Goal: Task Accomplishment & Management: Manage account settings

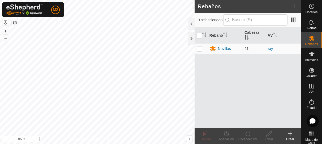
click at [7, 22] on button "button" at bounding box center [5, 22] width 6 height 6
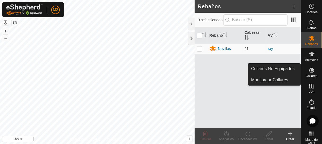
click at [309, 70] on icon at bounding box center [311, 70] width 5 height 5
click at [269, 69] on link "Collares No Equipados" at bounding box center [274, 68] width 53 height 11
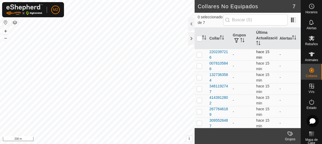
click at [233, 56] on td "-" at bounding box center [242, 54] width 23 height 11
click at [198, 40] on input "checkbox" at bounding box center [199, 38] width 5 height 5
checkbox input "true"
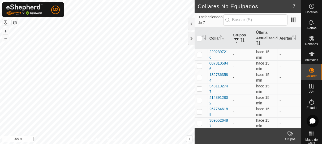
checkbox input "true"
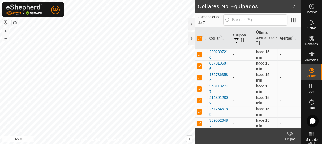
click at [291, 135] on icon at bounding box center [291, 133] width 2 height 5
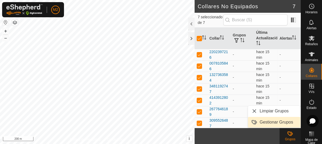
click at [282, 121] on link "Gestionar Grupos" at bounding box center [274, 122] width 53 height 11
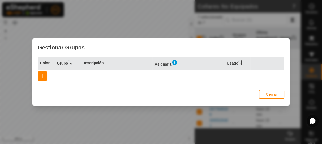
click at [175, 63] on img at bounding box center [174, 62] width 6 height 6
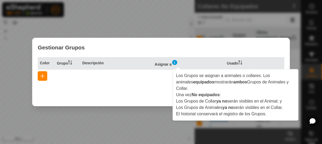
click at [130, 36] on div "Gestionar Grupos Color Grupo Descripción Asignar a Usado Cerrar" at bounding box center [161, 72] width 322 height 144
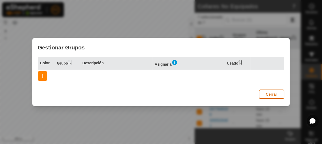
click at [268, 94] on span "Cerrar" at bounding box center [271, 94] width 11 height 4
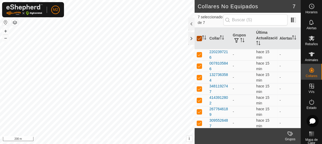
click at [198, 40] on input "checkbox" at bounding box center [199, 38] width 5 height 5
checkbox input "false"
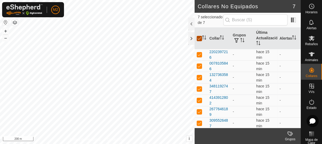
checkbox input "false"
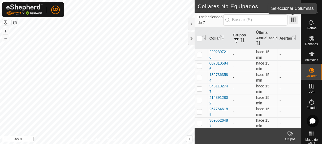
click at [294, 18] on span at bounding box center [293, 20] width 8 height 8
click at [198, 55] on p-checkbox at bounding box center [199, 54] width 5 height 4
checkbox input "true"
click at [290, 137] on div "Grupos" at bounding box center [289, 139] width 21 height 5
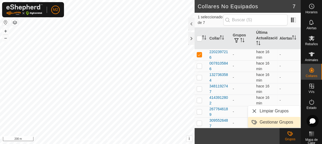
click at [273, 122] on link "Gestionar Grupos" at bounding box center [274, 122] width 53 height 11
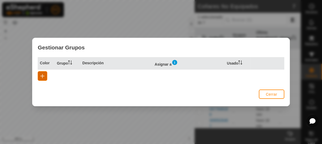
click at [41, 75] on span "button" at bounding box center [42, 76] width 4 height 4
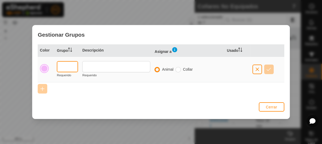
click at [64, 69] on input "text" at bounding box center [67, 66] width 21 height 11
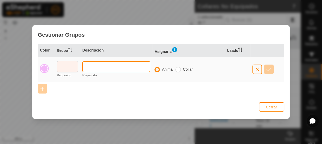
click at [103, 67] on input "text" at bounding box center [116, 66] width 68 height 11
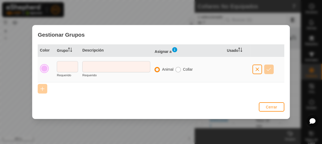
click at [178, 71] on input "radio" at bounding box center [177, 69] width 5 height 5
radio input "true"
radio input "false"
click at [273, 112] on div "Cerrar" at bounding box center [271, 107] width 25 height 13
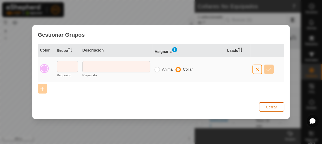
click at [272, 107] on span "Cerrar" at bounding box center [271, 107] width 11 height 4
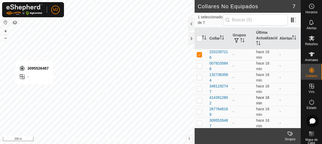
checkbox input "false"
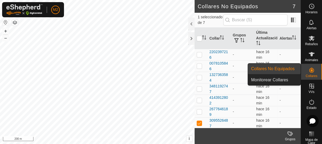
click at [312, 72] on icon at bounding box center [311, 70] width 6 height 6
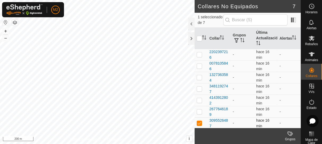
click at [199, 121] on p-checkbox at bounding box center [199, 123] width 5 height 4
checkbox input "false"
drag, startPoint x: 312, startPoint y: 117, endPoint x: 308, endPoint y: 130, distance: 13.4
click at [300, 139] on body "M2 Horarios Alertas Rebaños Animales Collares VVs Estado Infra Mapa de Calor Ay…" at bounding box center [161, 72] width 322 height 144
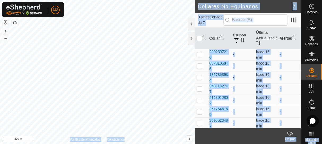
drag, startPoint x: 311, startPoint y: 124, endPoint x: 321, endPoint y: 116, distance: 13.2
click at [321, 116] on body "M2 Horarios Alertas Rebaños Animales Collares VVs Estado Infra Mapa de Calor Ay…" at bounding box center [161, 72] width 322 height 144
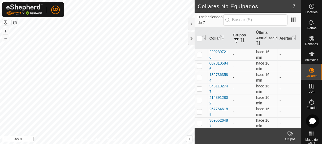
click at [317, 120] on div at bounding box center [312, 121] width 12 height 12
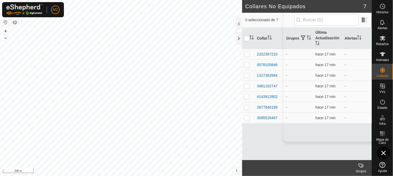
click at [0, 0] on icon at bounding box center [0, 0] width 0 height 0
click at [255, 79] on td "1327363584" at bounding box center [269, 75] width 29 height 11
drag, startPoint x: 255, startPoint y: 79, endPoint x: 281, endPoint y: 80, distance: 25.8
click at [255, 79] on td "1327363584" at bounding box center [269, 75] width 29 height 11
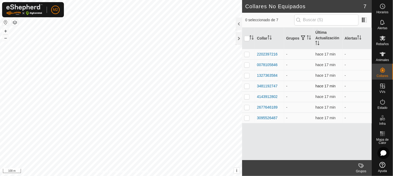
click at [256, 79] on td "1327363584" at bounding box center [269, 75] width 29 height 11
click at [322, 52] on span "hace 17 min" at bounding box center [326, 54] width 20 height 4
drag, startPoint x: 329, startPoint y: 52, endPoint x: 332, endPoint y: 52, distance: 3.2
click at [322, 52] on span "hace 17 min" at bounding box center [326, 54] width 20 height 4
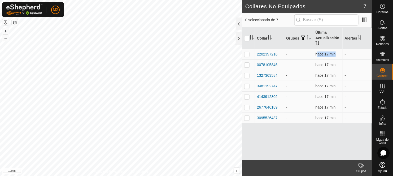
click at [322, 54] on div "Animales" at bounding box center [382, 56] width 21 height 16
click at [322, 54] on es-animals-svg-icon at bounding box center [383, 54] width 10 height 8
click at [322, 55] on div "Animales" at bounding box center [382, 56] width 21 height 16
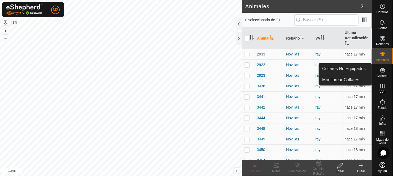
click at [322, 72] on icon at bounding box center [383, 70] width 6 height 6
click at [322, 77] on link "Monitorear Collares" at bounding box center [345, 80] width 53 height 11
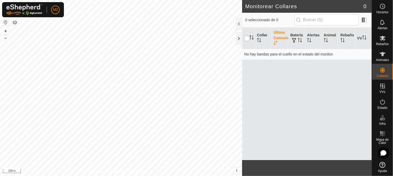
click at [248, 40] on input "checkbox" at bounding box center [246, 38] width 5 height 5
click at [247, 38] on input "checkbox" at bounding box center [246, 38] width 5 height 5
checkbox input "true"
click at [236, 23] on div at bounding box center [239, 24] width 6 height 13
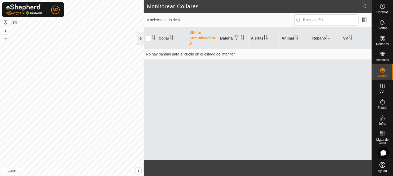
click at [140, 38] on div at bounding box center [140, 38] width 6 height 13
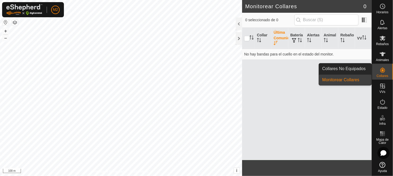
click at [322, 68] on es-neckbands-svg-icon at bounding box center [383, 70] width 10 height 8
click at [322, 69] on link "Collares No Equipados" at bounding box center [345, 68] width 53 height 11
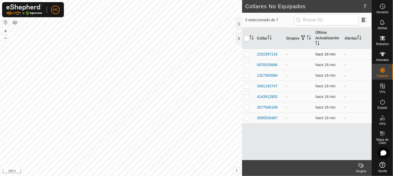
click at [248, 53] on p-checkbox at bounding box center [246, 54] width 5 height 4
checkbox input "true"
click at [245, 39] on input "checkbox" at bounding box center [246, 38] width 5 height 5
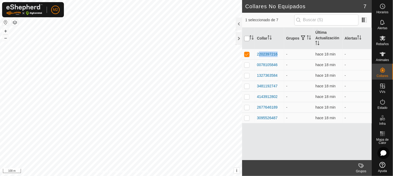
checkbox input "true"
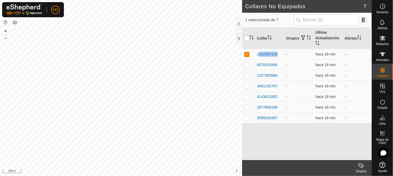
checkbox input "true"
click at [304, 36] on span "button" at bounding box center [303, 38] width 4 height 4
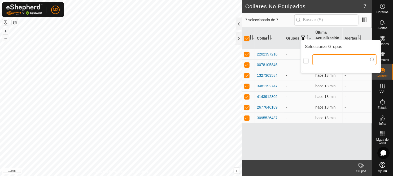
click at [321, 63] on input "text" at bounding box center [345, 59] width 64 height 11
type input "novillas"
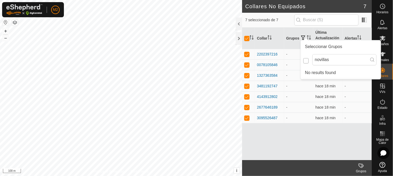
click at [307, 62] on input "checkbox" at bounding box center [306, 60] width 5 height 5
click at [322, 59] on input "novillas" at bounding box center [345, 59] width 64 height 11
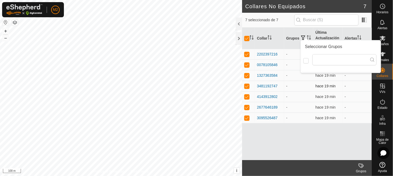
click at [287, 85] on td "-" at bounding box center [298, 86] width 29 height 11
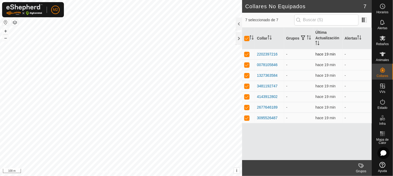
click at [247, 53] on p-checkbox at bounding box center [246, 54] width 5 height 4
checkbox input "false"
click at [247, 70] on td at bounding box center [248, 64] width 13 height 11
checkbox input "false"
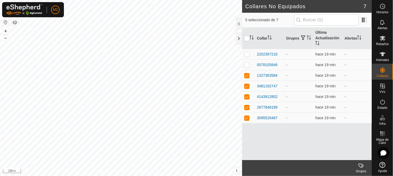
click at [246, 41] on th at bounding box center [248, 38] width 13 height 21
click at [247, 36] on input "checkbox" at bounding box center [246, 38] width 5 height 5
checkbox input "true"
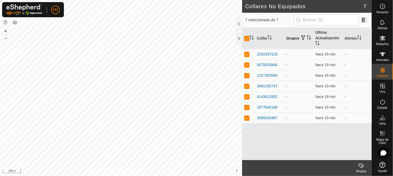
click at [307, 39] on icon "Activar para ordenar" at bounding box center [309, 37] width 4 height 4
click at [287, 55] on td "-" at bounding box center [298, 54] width 29 height 11
click at [304, 36] on span "button" at bounding box center [303, 38] width 4 height 4
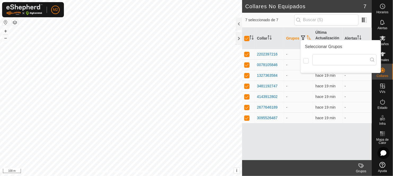
click at [304, 36] on span "button" at bounding box center [303, 38] width 4 height 4
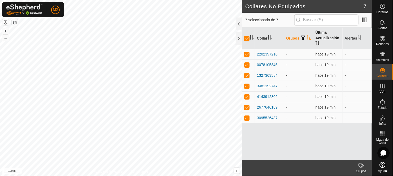
click at [322, 31] on th "Última Actualización" at bounding box center [327, 38] width 29 height 21
click at [322, 35] on icon "Activar para ordenar" at bounding box center [359, 37] width 4 height 4
click at [322, 54] on td "-" at bounding box center [357, 54] width 29 height 11
click at [249, 39] on input "checkbox" at bounding box center [246, 38] width 5 height 5
checkbox input "false"
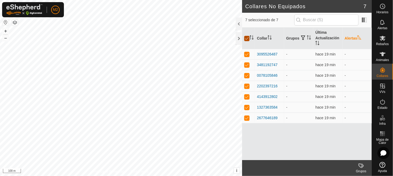
checkbox input "false"
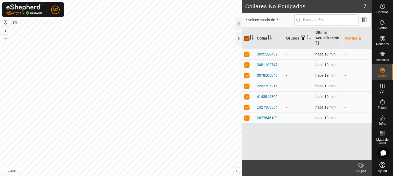
checkbox input "false"
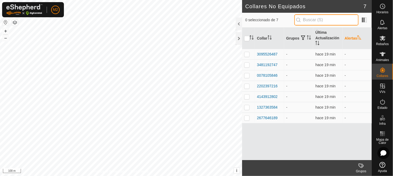
click at [306, 19] on input "text" at bounding box center [327, 19] width 64 height 11
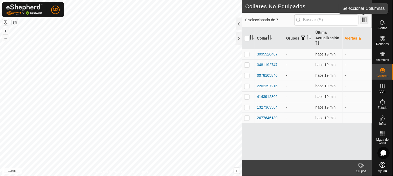
click at [322, 18] on span at bounding box center [364, 20] width 8 height 8
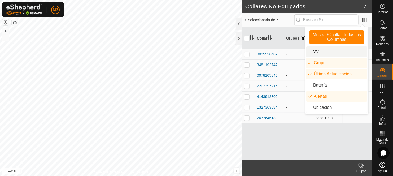
click at [310, 50] on li "VV" at bounding box center [336, 51] width 61 height 11
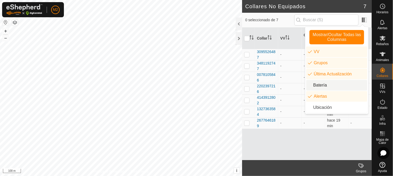
click at [313, 87] on li "Batería" at bounding box center [336, 85] width 61 height 11
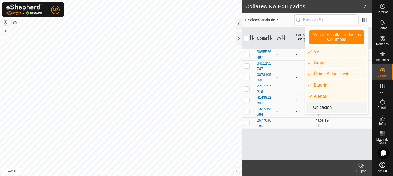
click at [311, 107] on li "Ubicación" at bounding box center [336, 107] width 61 height 11
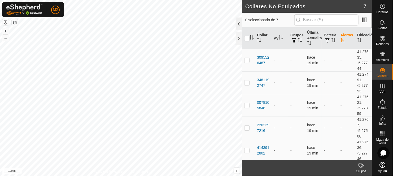
click at [239, 23] on div at bounding box center [239, 24] width 6 height 13
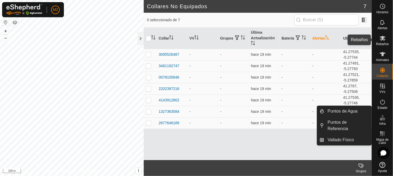
click at [322, 36] on icon at bounding box center [383, 38] width 6 height 6
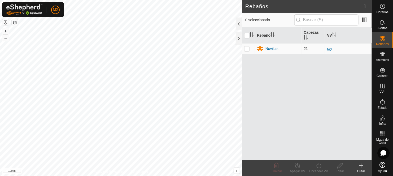
click at [322, 48] on link "ray" at bounding box center [329, 48] width 5 height 4
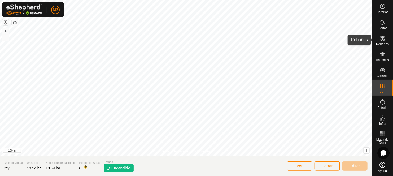
click at [322, 44] on div "Rebaños" at bounding box center [382, 40] width 21 height 16
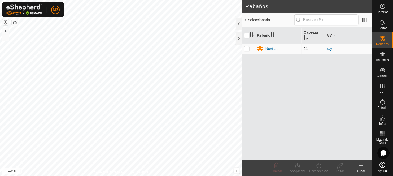
click at [247, 47] on p-checkbox at bounding box center [246, 48] width 5 height 4
checkbox input "true"
click at [245, 34] on input "checkbox" at bounding box center [246, 35] width 5 height 5
checkbox input "false"
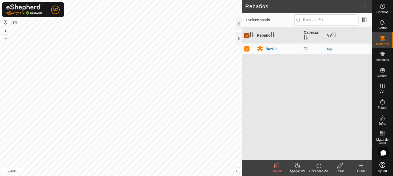
checkbox input "false"
click at [322, 101] on icon at bounding box center [383, 102] width 6 height 6
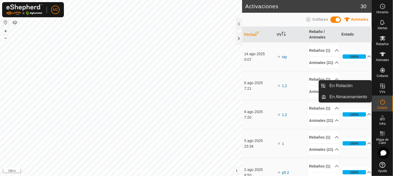
click at [322, 89] on icon at bounding box center [383, 86] width 6 height 6
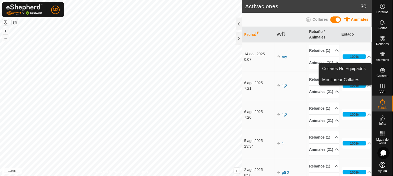
click at [322, 70] on icon at bounding box center [383, 70] width 6 height 6
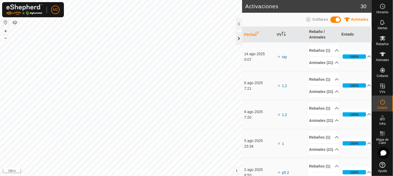
click at [237, 42] on div at bounding box center [239, 38] width 6 height 13
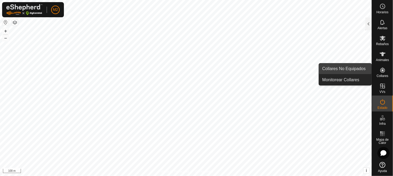
click at [322, 66] on link "Collares No Equipados" at bounding box center [345, 68] width 53 height 11
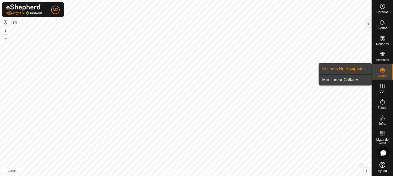
click at [322, 77] on link "Monitorear Collares" at bounding box center [345, 80] width 53 height 11
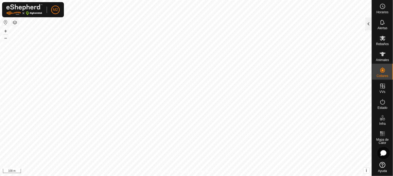
click at [322, 21] on div at bounding box center [369, 24] width 6 height 13
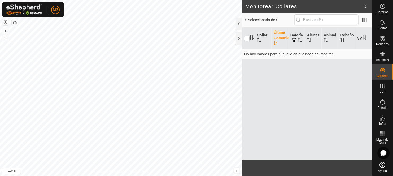
click at [248, 39] on input "checkbox" at bounding box center [246, 38] width 5 height 5
click at [247, 37] on input "checkbox" at bounding box center [246, 38] width 5 height 5
click at [245, 37] on input "checkbox" at bounding box center [246, 38] width 5 height 5
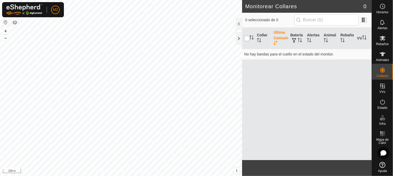
click at [245, 37] on input "checkbox" at bounding box center [246, 38] width 5 height 5
click at [248, 38] on input "checkbox" at bounding box center [246, 38] width 5 height 5
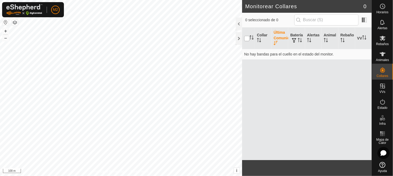
checkbox input "false"
click at [322, 54] on icon at bounding box center [383, 54] width 6 height 6
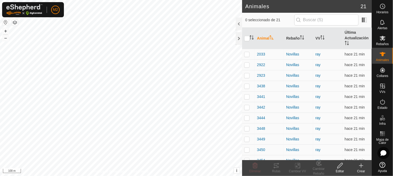
click at [322, 144] on create-svg-icon at bounding box center [361, 165] width 21 height 6
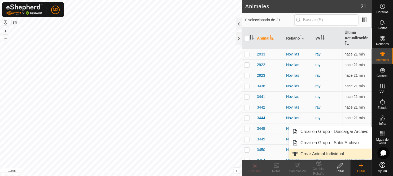
click at [312, 144] on link "Crear Animal Individual" at bounding box center [330, 154] width 83 height 11
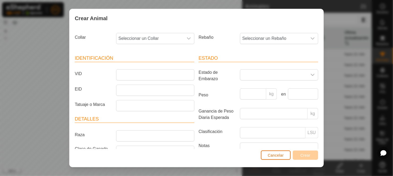
click at [275, 144] on button "Cancelar" at bounding box center [276, 154] width 30 height 9
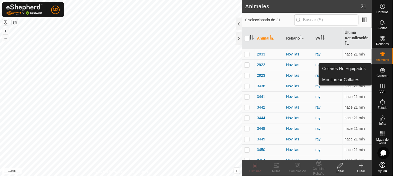
click at [322, 68] on icon at bounding box center [383, 70] width 5 height 5
click at [322, 74] on span "Collares" at bounding box center [383, 75] width 12 height 3
click at [322, 79] on link "Monitorear Collares" at bounding box center [345, 80] width 53 height 11
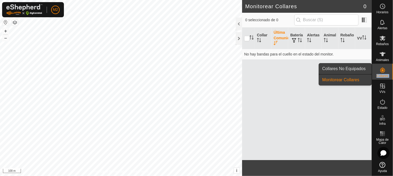
click at [322, 67] on link "Collares No Equipados" at bounding box center [345, 68] width 53 height 11
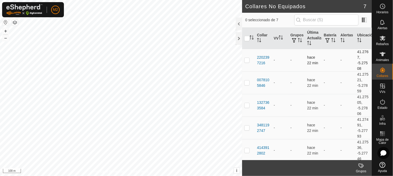
click at [247, 59] on p-checkbox at bounding box center [246, 60] width 5 height 4
checkbox input "true"
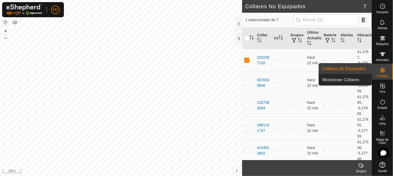
drag, startPoint x: 380, startPoint y: 76, endPoint x: 388, endPoint y: 71, distance: 10.0
click at [322, 71] on div "Collares" at bounding box center [382, 72] width 21 height 16
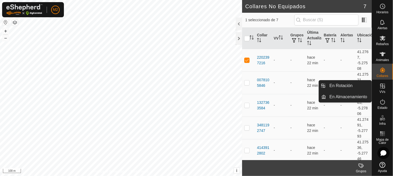
click at [322, 89] on es-virtualpaddocks-svg-icon at bounding box center [383, 86] width 10 height 8
click at [322, 90] on div "VVs" at bounding box center [382, 88] width 21 height 16
click at [322, 84] on es-virtualpaddocks-svg-icon at bounding box center [383, 86] width 10 height 8
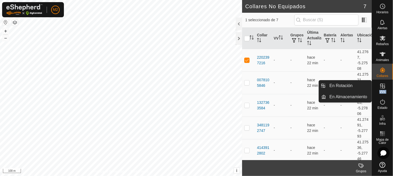
click at [322, 84] on es-virtualpaddocks-svg-icon at bounding box center [383, 86] width 10 height 8
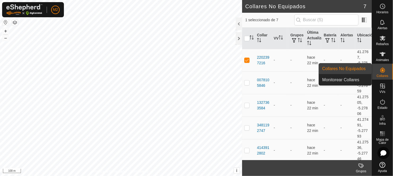
click at [322, 70] on icon at bounding box center [383, 70] width 6 height 6
click at [322, 68] on link "Collares No Equipados" at bounding box center [345, 68] width 53 height 11
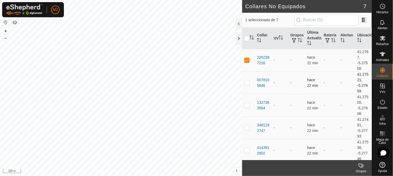
click at [246, 84] on p-checkbox at bounding box center [246, 82] width 5 height 4
checkbox input "true"
click at [248, 39] on input "checkbox" at bounding box center [246, 38] width 5 height 5
checkbox input "true"
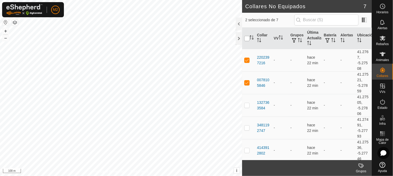
checkbox input "true"
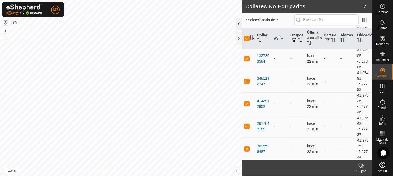
click at [237, 21] on div at bounding box center [239, 24] width 6 height 13
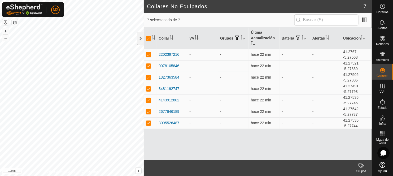
click at [322, 144] on icon at bounding box center [361, 165] width 6 height 6
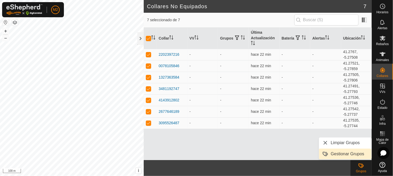
click at [322, 144] on link "Gestionar Grupos" at bounding box center [345, 154] width 53 height 11
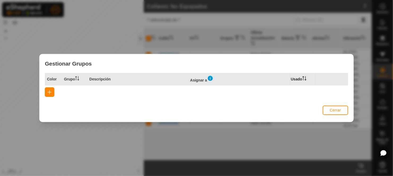
click at [304, 77] on icon at bounding box center [305, 78] width 4 height 4
click at [48, 92] on span "button" at bounding box center [49, 92] width 4 height 4
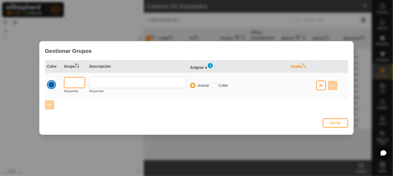
click at [67, 81] on input "text" at bounding box center [74, 82] width 21 height 11
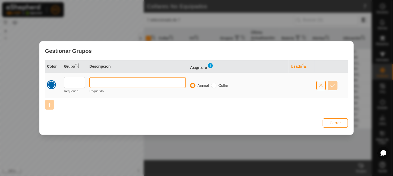
click at [97, 84] on input "text" at bounding box center [137, 82] width 97 height 11
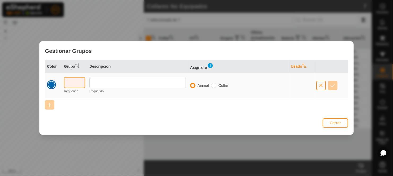
click at [72, 85] on input "text" at bounding box center [74, 82] width 21 height 11
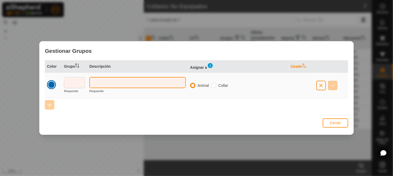
click at [103, 82] on input "text" at bounding box center [137, 82] width 97 height 11
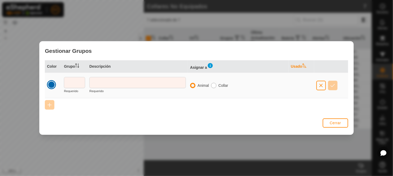
click at [214, 85] on input "radio" at bounding box center [213, 85] width 5 height 5
radio input "true"
click at [72, 80] on input "text" at bounding box center [74, 82] width 21 height 11
click at [195, 84] on input "radio" at bounding box center [192, 85] width 5 height 5
radio input "true"
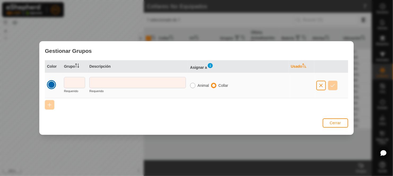
radio input "false"
click at [68, 83] on input "text" at bounding box center [74, 82] width 21 height 11
type input "9359"
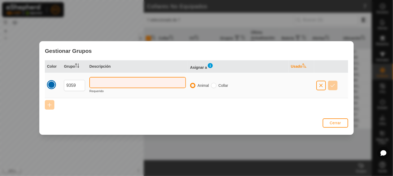
click at [102, 84] on input "text" at bounding box center [137, 82] width 97 height 11
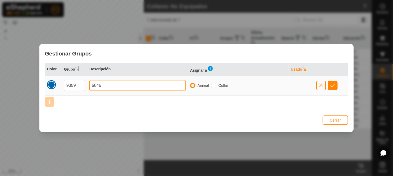
type input "5846"
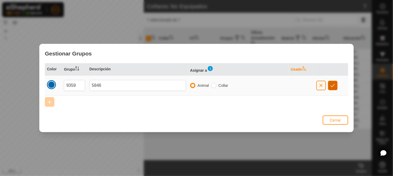
click at [322, 87] on span "button" at bounding box center [333, 85] width 5 height 4
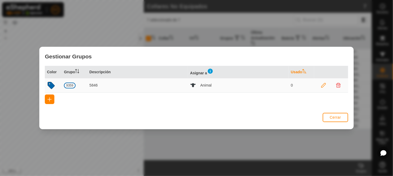
click at [322, 85] on icon at bounding box center [338, 85] width 5 height 5
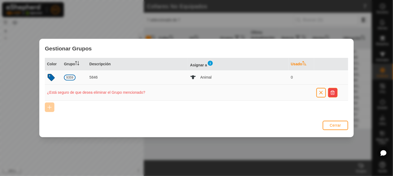
click at [322, 92] on span "button" at bounding box center [333, 92] width 4 height 4
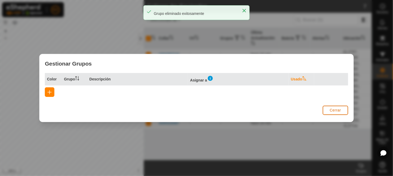
click at [322, 108] on button "Cerrar" at bounding box center [335, 110] width 25 height 9
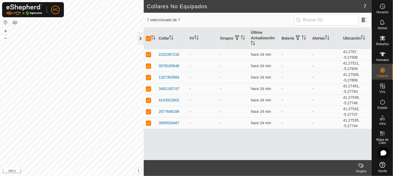
click at [140, 36] on div at bounding box center [140, 38] width 6 height 13
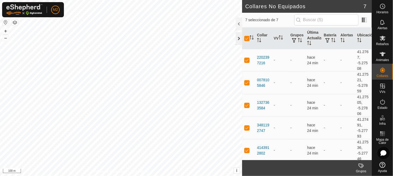
click at [238, 37] on div at bounding box center [239, 38] width 6 height 13
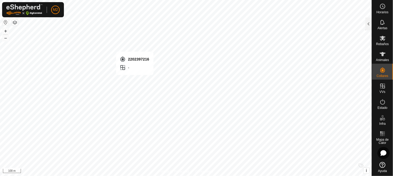
checkbox input "false"
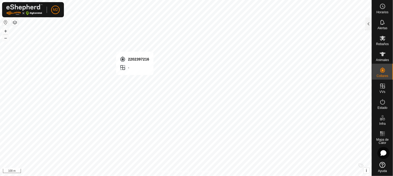
checkbox input "false"
click at [322, 53] on es-animals-svg-icon at bounding box center [383, 54] width 10 height 8
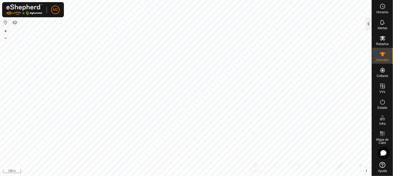
click at [322, 25] on div at bounding box center [369, 24] width 6 height 13
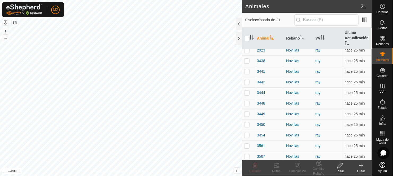
scroll to position [112, 0]
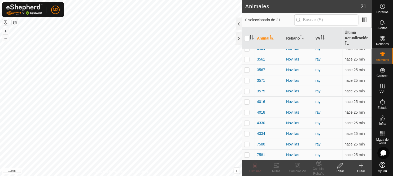
click at [322, 144] on icon at bounding box center [340, 165] width 7 height 6
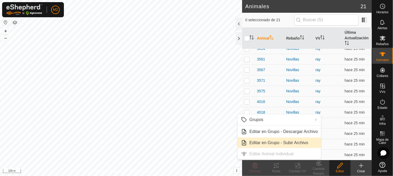
click at [264, 142] on link "Editar en Grupo - Subir Archivo" at bounding box center [279, 142] width 83 height 11
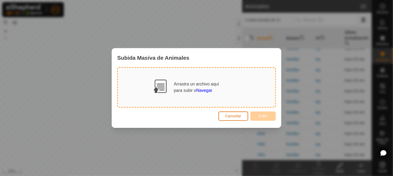
click at [237, 116] on span "Cancelar" at bounding box center [234, 116] width 16 height 4
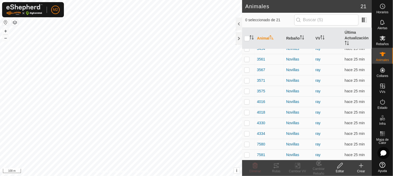
click at [322, 144] on create-svg-icon at bounding box center [361, 165] width 21 height 6
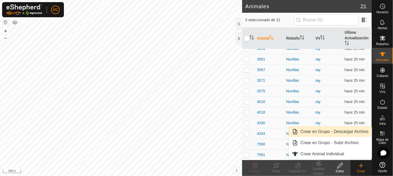
click at [322, 132] on link "Crear en Grupo - Descargar Archivo" at bounding box center [330, 131] width 83 height 11
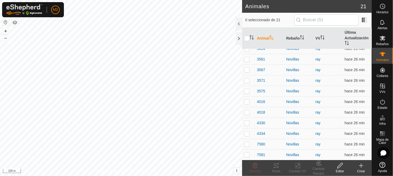
click at [322, 144] on icon at bounding box center [340, 165] width 5 height 5
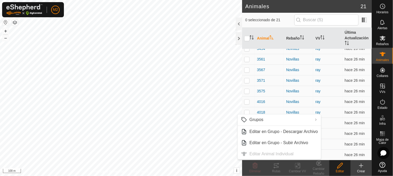
click at [265, 144] on ul "Grupos Limpiar Grupos Gestionar Grupos Editar en Grupo - Descargar Archivo Edit…" at bounding box center [279, 136] width 83 height 45
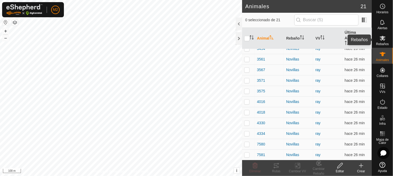
click at [322, 39] on icon at bounding box center [383, 38] width 6 height 5
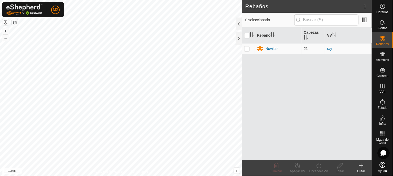
click at [247, 47] on p-checkbox at bounding box center [246, 48] width 5 height 4
checkbox input "true"
click at [322, 144] on icon at bounding box center [340, 165] width 7 height 6
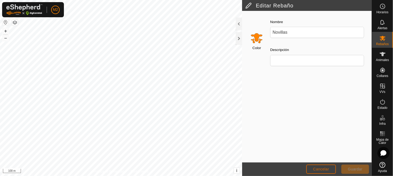
click at [322, 144] on span "Cancelar" at bounding box center [321, 169] width 16 height 4
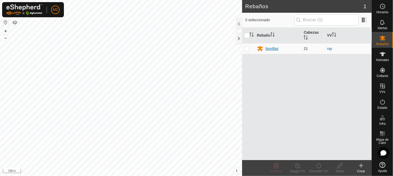
click at [283, 47] on div "Novillas" at bounding box center [278, 48] width 43 height 6
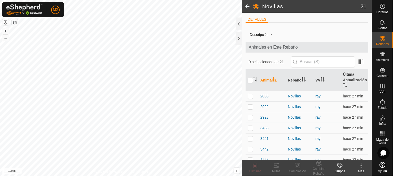
click at [322, 144] on icon at bounding box center [361, 165] width 6 height 6
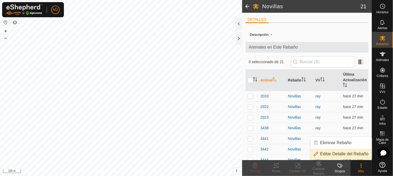
click at [322, 144] on link "Editar Detalle del Rebaño" at bounding box center [341, 154] width 61 height 11
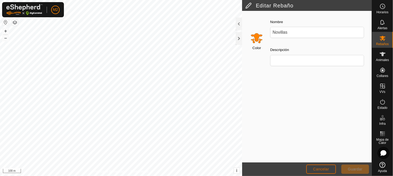
click at [313, 144] on span "Cancelar" at bounding box center [321, 169] width 16 height 4
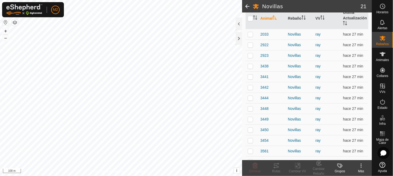
scroll to position [154, 0]
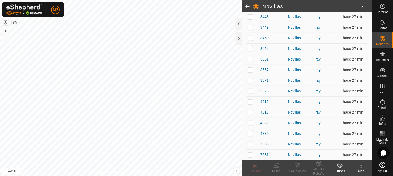
click at [322, 144] on icon at bounding box center [340, 165] width 6 height 6
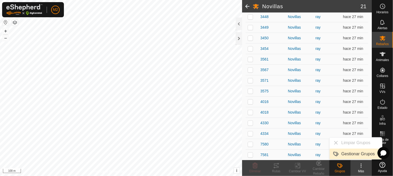
click at [322, 144] on link "Gestionar Grupos" at bounding box center [356, 154] width 53 height 11
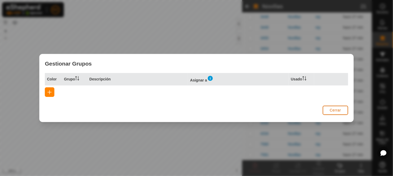
click at [322, 109] on button "Cerrar" at bounding box center [335, 110] width 25 height 9
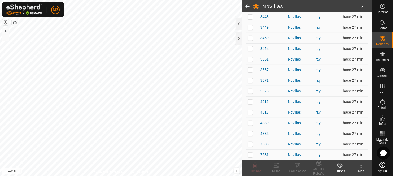
click at [322, 144] on icon at bounding box center [384, 153] width 6 height 6
click at [0, 0] on div at bounding box center [0, 0] width 0 height 0
click at [322, 133] on icon at bounding box center [383, 134] width 6 height 6
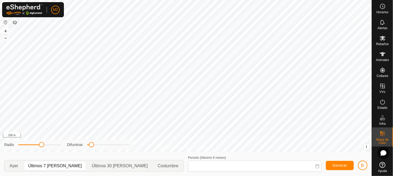
type input "[DATE] - [DATE]"
click at [322, 144] on span "button" at bounding box center [363, 165] width 4 height 4
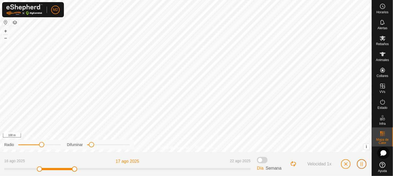
click at [322, 144] on span "button" at bounding box center [362, 164] width 4 height 4
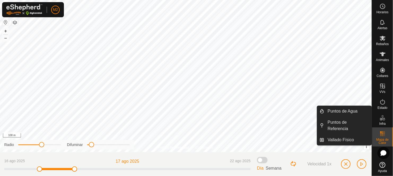
click at [322, 119] on icon at bounding box center [381, 119] width 3 height 3
click at [322, 119] on icon at bounding box center [383, 118] width 6 height 6
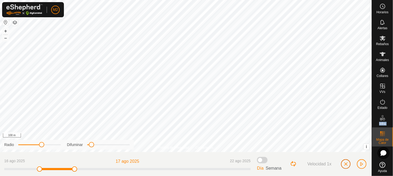
click at [322, 144] on span "button" at bounding box center [346, 164] width 4 height 4
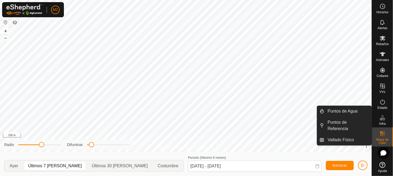
click at [322, 119] on icon at bounding box center [383, 118] width 6 height 6
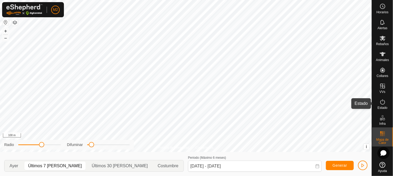
click at [322, 102] on icon at bounding box center [383, 102] width 6 height 6
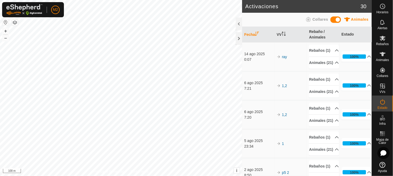
click at [308, 18] on icon at bounding box center [308, 19] width 5 height 5
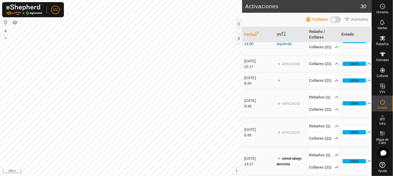
scroll to position [925, 0]
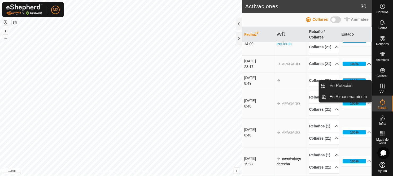
click at [322, 85] on div "VVs" at bounding box center [382, 88] width 21 height 16
click at [322, 87] on icon at bounding box center [383, 86] width 6 height 6
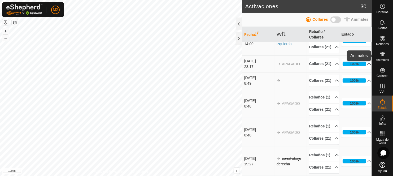
click at [322, 61] on span "Animales" at bounding box center [382, 59] width 13 height 3
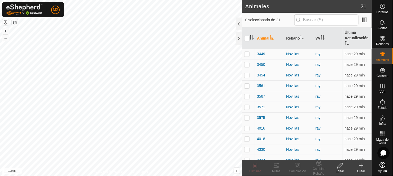
scroll to position [112, 0]
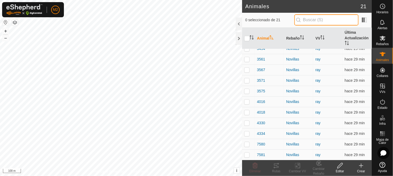
click at [309, 21] on input "text" at bounding box center [327, 19] width 64 height 11
click at [322, 144] on div "Editar" at bounding box center [340, 171] width 21 height 5
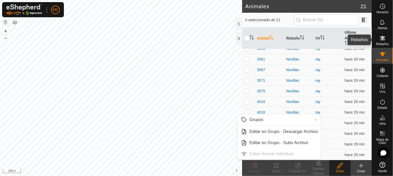
click at [322, 38] on icon at bounding box center [383, 38] width 6 height 6
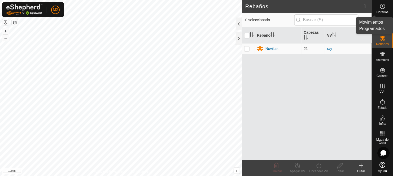
click at [322, 6] on icon at bounding box center [383, 7] width 1 height 2
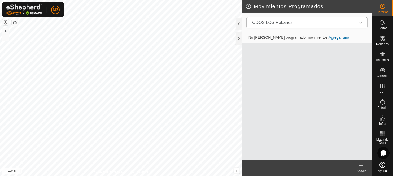
click at [322, 21] on icon "dropdown trigger" at bounding box center [361, 22] width 4 height 4
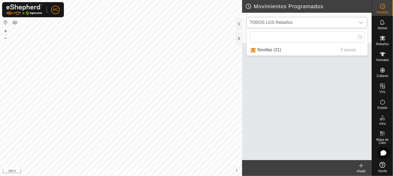
click at [322, 21] on icon "dropdown trigger" at bounding box center [361, 22] width 4 height 4
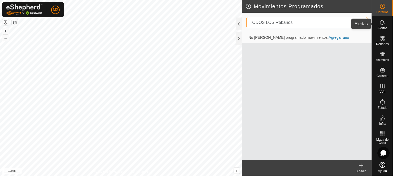
click at [322, 23] on icon at bounding box center [383, 22] width 4 height 5
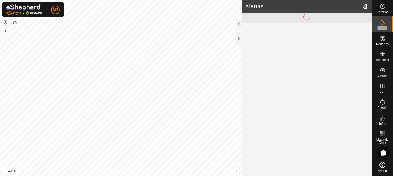
click at [322, 23] on icon at bounding box center [383, 22] width 4 height 5
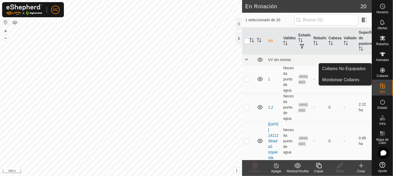
click at [322, 69] on icon at bounding box center [383, 70] width 6 height 6
click at [322, 68] on link "Collares No Equipados" at bounding box center [345, 68] width 53 height 11
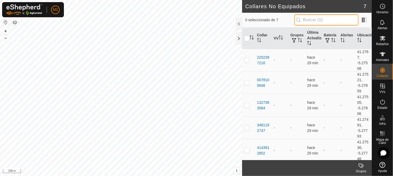
click at [310, 20] on input "text" at bounding box center [327, 19] width 64 height 11
click at [322, 144] on icon at bounding box center [361, 165] width 6 height 6
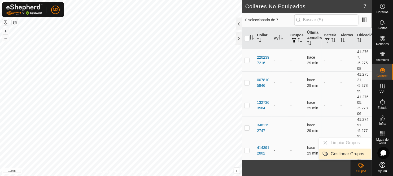
click at [322, 144] on link "Gestionar Grupos" at bounding box center [345, 154] width 53 height 11
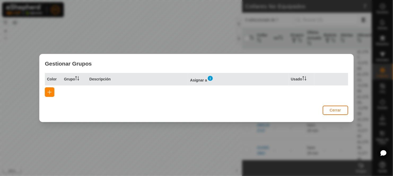
click at [322, 109] on button "Cerrar" at bounding box center [335, 110] width 25 height 9
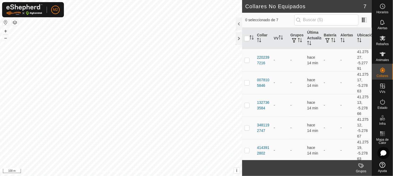
click at [6, 22] on button "button" at bounding box center [5, 22] width 6 height 6
click at [322, 52] on icon at bounding box center [383, 54] width 6 height 6
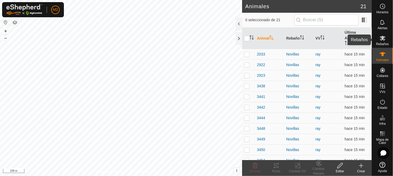
click at [322, 36] on icon at bounding box center [383, 38] width 6 height 6
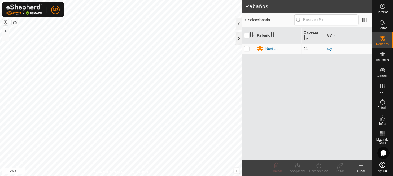
click at [240, 37] on div at bounding box center [239, 38] width 6 height 13
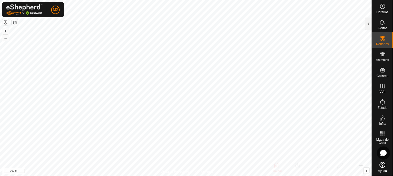
click at [322, 144] on div at bounding box center [384, 153] width 12 height 12
click at [322, 56] on icon at bounding box center [383, 54] width 6 height 6
click at [322, 21] on div at bounding box center [369, 24] width 6 height 13
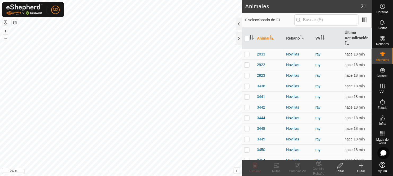
click at [322, 144] on icon at bounding box center [361, 165] width 6 height 6
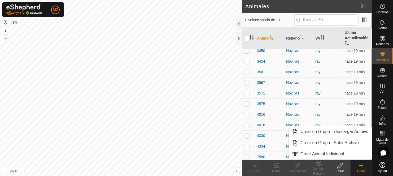
scroll to position [112, 0]
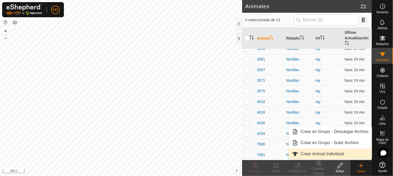
click at [321, 144] on link "Crear Animal Individual" at bounding box center [330, 154] width 83 height 11
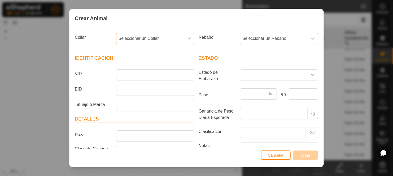
click at [125, 36] on span "Seleccionar un Collar" at bounding box center [149, 38] width 67 height 11
click at [150, 75] on li "2202397216" at bounding box center [155, 77] width 76 height 11
click at [258, 37] on span "Seleccionar un Rebaño" at bounding box center [273, 38] width 67 height 11
click at [249, 75] on li "Novillas" at bounding box center [279, 77] width 76 height 11
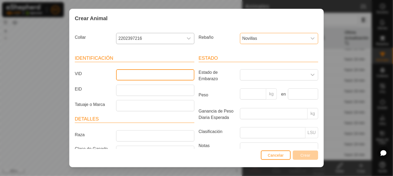
click at [123, 74] on input "VID" at bounding box center [155, 74] width 78 height 11
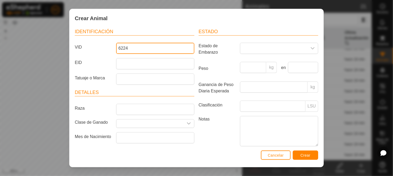
scroll to position [42, 0]
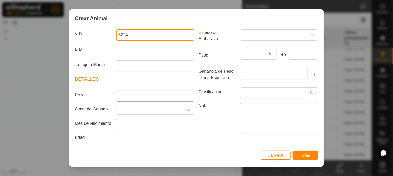
type input "6224"
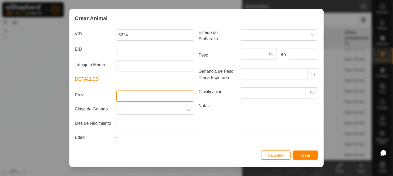
click at [127, 90] on input "Raza" at bounding box center [155, 95] width 78 height 11
type input "[PERSON_NAME]"
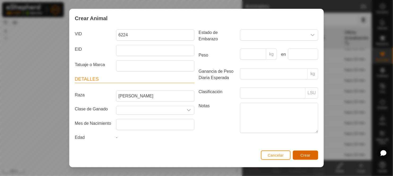
click at [298, 144] on button "Crear" at bounding box center [305, 154] width 25 height 9
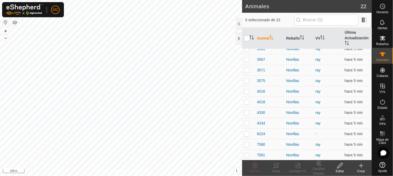
scroll to position [122, 0]
click at [295, 132] on div "Novillas" at bounding box center [298, 134] width 25 height 6
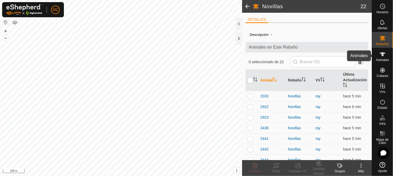
click at [322, 56] on icon at bounding box center [383, 54] width 6 height 4
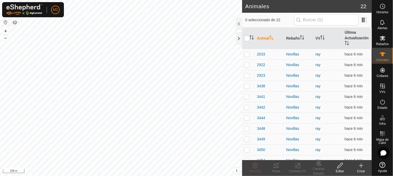
click at [322, 144] on icon at bounding box center [362, 166] width 4 height 0
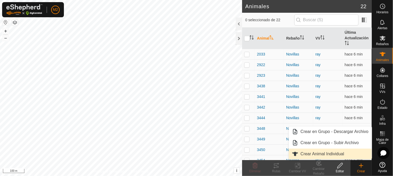
click at [317, 144] on link "Crear Animal Individual" at bounding box center [330, 154] width 83 height 11
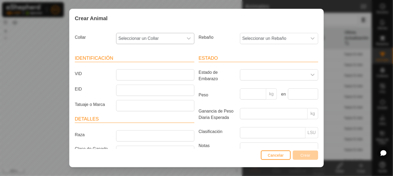
click at [156, 36] on span "Seleccionar un Collar" at bounding box center [149, 38] width 67 height 11
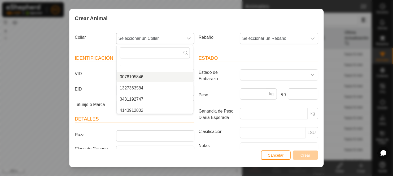
click at [147, 76] on li "0078105846" at bounding box center [155, 77] width 76 height 11
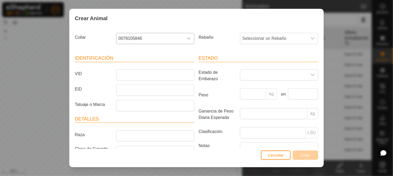
click at [147, 75] on li "0078105846" at bounding box center [155, 70] width 76 height 8
click at [134, 75] on input "VID" at bounding box center [155, 74] width 78 height 11
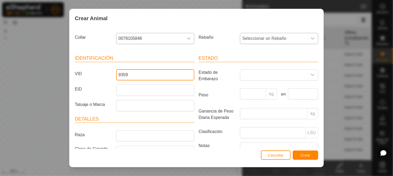
type input "9359"
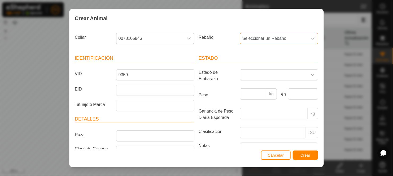
click at [285, 38] on span "Seleccionar un Rebaño" at bounding box center [273, 38] width 67 height 11
click at [253, 75] on li "Novillas" at bounding box center [279, 77] width 76 height 11
click at [299, 144] on button "Crear" at bounding box center [305, 154] width 25 height 9
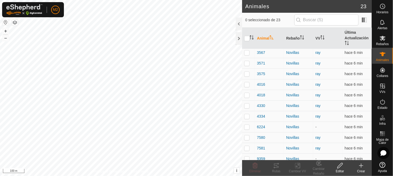
scroll to position [133, 0]
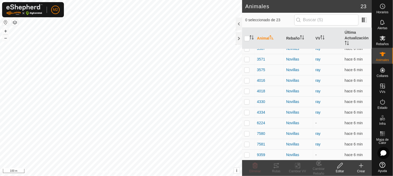
click at [322, 144] on icon at bounding box center [361, 165] width 6 height 6
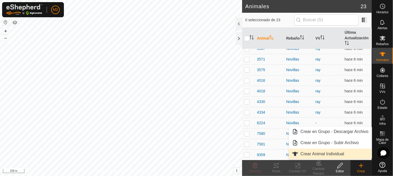
click at [320, 144] on link "Crear Animal Individual" at bounding box center [330, 154] width 83 height 11
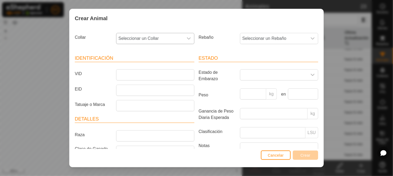
click at [126, 39] on span "Seleccionar un Collar" at bounding box center [149, 38] width 67 height 11
click at [130, 75] on li "1327363584" at bounding box center [155, 77] width 76 height 11
click at [258, 37] on span "Seleccionar un Rebaño" at bounding box center [273, 38] width 67 height 11
click at [253, 77] on li "Novillas" at bounding box center [279, 77] width 76 height 11
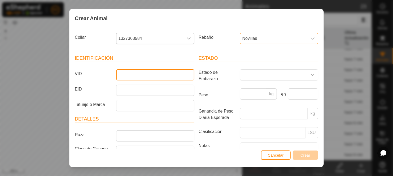
click at [126, 73] on input "VID" at bounding box center [155, 74] width 78 height 11
type input "0922"
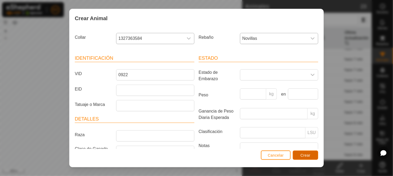
click at [307, 144] on span "Crear" at bounding box center [306, 155] width 10 height 4
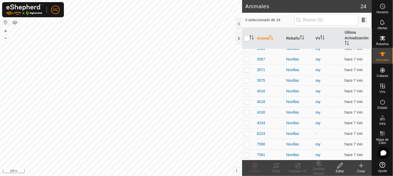
click at [322, 144] on icon at bounding box center [361, 165] width 6 height 6
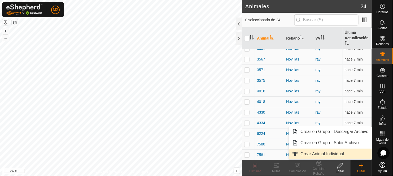
click at [309, 144] on link "Crear Animal Individual" at bounding box center [330, 154] width 83 height 11
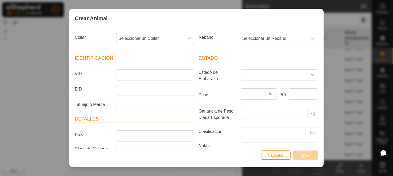
click at [122, 39] on span "Seleccionar un Collar" at bounding box center [149, 38] width 67 height 11
click at [135, 77] on li "3481192747" at bounding box center [155, 77] width 76 height 11
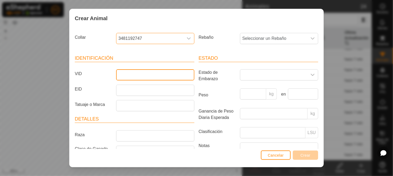
click at [126, 74] on input "VID" at bounding box center [155, 74] width 78 height 11
type input "6890"
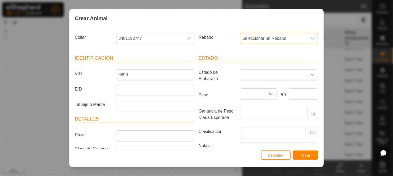
click at [273, 36] on span "Seleccionar un Rebaño" at bounding box center [273, 38] width 67 height 11
click at [243, 78] on li "Novillas" at bounding box center [279, 77] width 76 height 11
click at [301, 144] on span "Crear" at bounding box center [306, 155] width 10 height 4
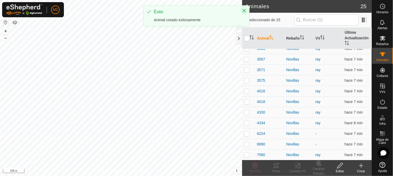
click at [244, 8] on icon "Close" at bounding box center [244, 10] width 4 height 4
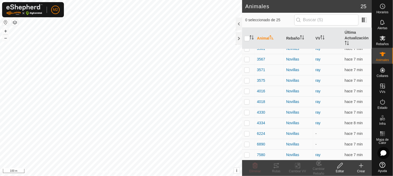
click at [322, 144] on icon at bounding box center [361, 165] width 6 height 6
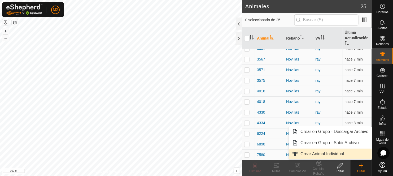
click at [322, 144] on link "Crear Animal Individual" at bounding box center [330, 154] width 83 height 11
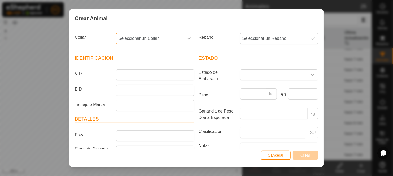
click at [133, 37] on span "Seleccionar un Collar" at bounding box center [149, 38] width 67 height 11
click at [138, 75] on li "4143912802" at bounding box center [155, 77] width 76 height 11
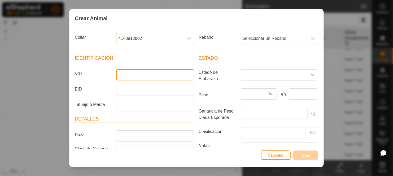
click at [138, 75] on input "VID" at bounding box center [155, 74] width 78 height 11
type input "3576"
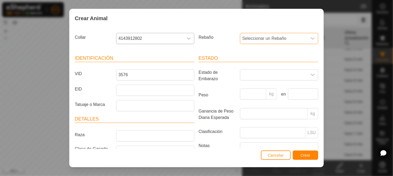
click at [248, 37] on span "Seleccionar un Rebaño" at bounding box center [273, 38] width 67 height 11
click at [250, 75] on li "Novillas" at bounding box center [279, 77] width 76 height 11
click at [305, 144] on span "Crear" at bounding box center [306, 155] width 10 height 4
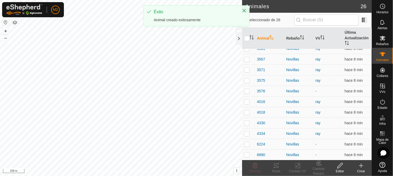
click at [322, 144] on icon at bounding box center [361, 165] width 6 height 6
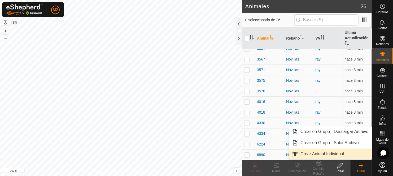
click at [321, 144] on link "Crear Animal Individual" at bounding box center [330, 154] width 83 height 11
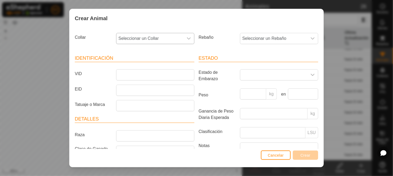
click at [150, 38] on span "Seleccionar un Collar" at bounding box center [149, 38] width 67 height 11
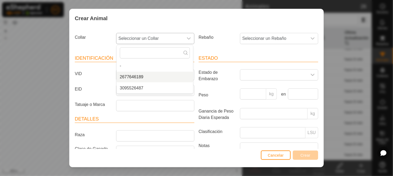
click at [138, 77] on li "2677646189" at bounding box center [155, 77] width 76 height 11
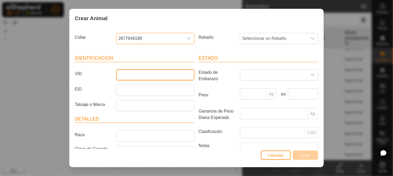
click at [128, 76] on input "VID" at bounding box center [155, 74] width 78 height 11
type input "4899"
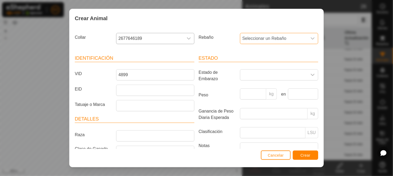
click at [245, 37] on span "Seleccionar un Rebaño" at bounding box center [273, 38] width 67 height 11
click at [248, 78] on li "Novillas" at bounding box center [279, 77] width 76 height 11
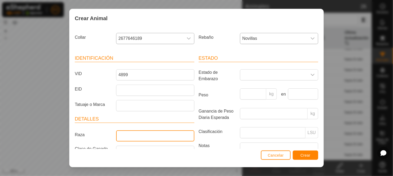
click at [120, 136] on input "Raza" at bounding box center [155, 135] width 78 height 11
type input "Montbelierde x flevieh"
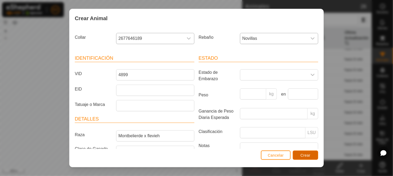
click at [299, 144] on button "Crear" at bounding box center [305, 154] width 25 height 9
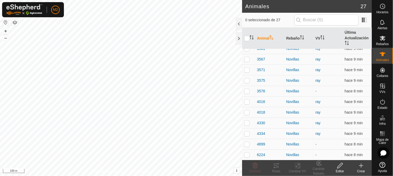
click at [322, 144] on icon at bounding box center [361, 165] width 6 height 6
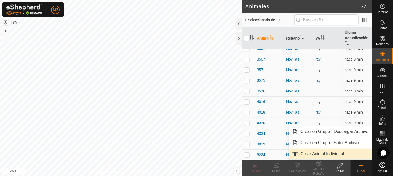
click at [315, 144] on link "Crear Animal Individual" at bounding box center [330, 154] width 83 height 11
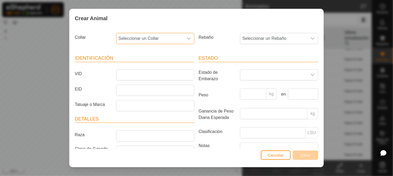
click at [154, 38] on span "Seleccionar un Collar" at bounding box center [149, 38] width 67 height 11
click at [142, 76] on li "3095526487" at bounding box center [155, 77] width 76 height 11
click at [254, 42] on span "Seleccionar un Rebaño" at bounding box center [273, 38] width 67 height 11
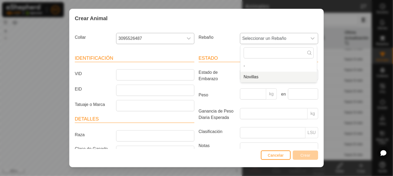
click at [247, 77] on li "Novillas" at bounding box center [279, 77] width 76 height 11
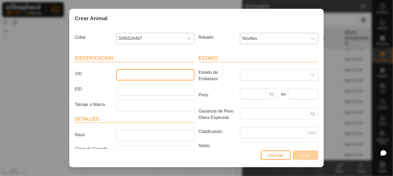
click at [129, 77] on input "VID" at bounding box center [155, 74] width 78 height 11
type input "4011"
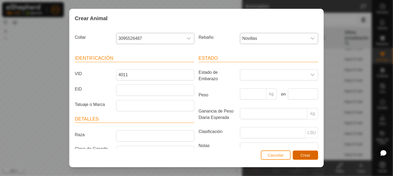
click at [301, 144] on span "Crear" at bounding box center [306, 155] width 10 height 4
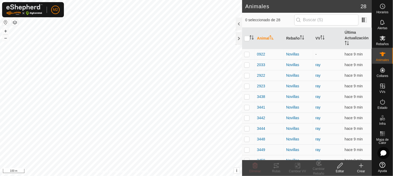
scroll to position [186, 0]
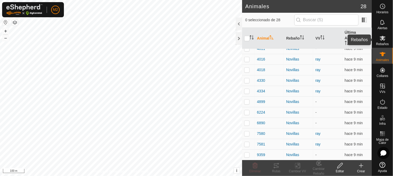
click at [322, 44] on span "Rebaños" at bounding box center [382, 43] width 13 height 3
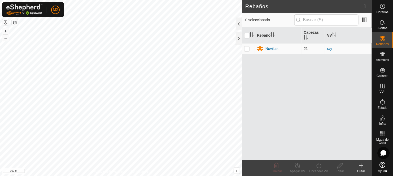
click at [294, 45] on td "Novillas" at bounding box center [278, 48] width 47 height 11
click at [288, 50] on div "Novillas" at bounding box center [278, 48] width 43 height 6
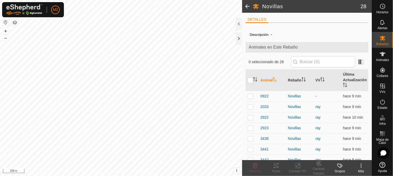
click at [288, 50] on div "Animales en Este Rebaño" at bounding box center [307, 47] width 123 height 11
click at [237, 38] on div at bounding box center [239, 38] width 6 height 13
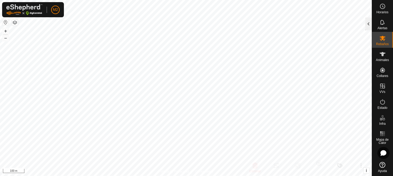
click at [322, 21] on div at bounding box center [369, 24] width 6 height 13
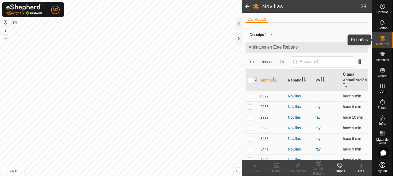
click at [322, 37] on icon at bounding box center [383, 38] width 6 height 5
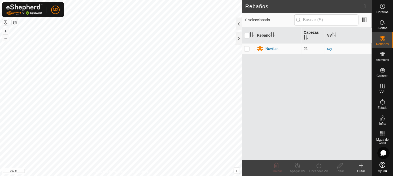
click at [305, 36] on icon "Activar para ordenar" at bounding box center [305, 35] width 2 height 1
click at [322, 33] on icon "Activar para ordenar" at bounding box center [334, 34] width 4 height 4
click at [308, 39] on icon "Activar para ordenar" at bounding box center [306, 37] width 4 height 4
click at [322, 53] on es-animals-svg-icon at bounding box center [383, 54] width 10 height 8
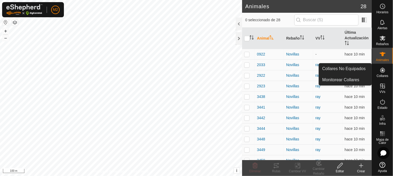
click at [322, 70] on icon at bounding box center [383, 70] width 5 height 5
click at [322, 74] on span "Collares" at bounding box center [383, 75] width 12 height 3
click at [322, 68] on link "Collares No Equipados" at bounding box center [345, 68] width 53 height 11
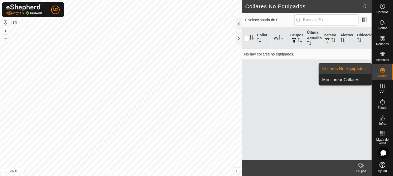
click at [322, 75] on span "Collares" at bounding box center [383, 75] width 12 height 3
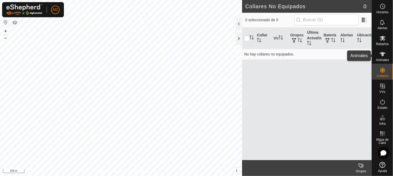
click at [322, 55] on icon at bounding box center [383, 54] width 6 height 4
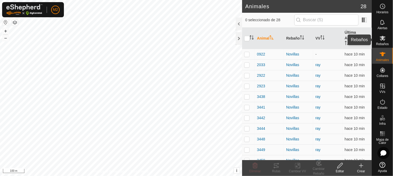
click at [322, 37] on icon at bounding box center [383, 38] width 6 height 5
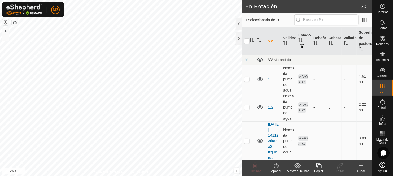
checkbox input "false"
click at [322, 41] on icon at bounding box center [383, 38] width 6 height 6
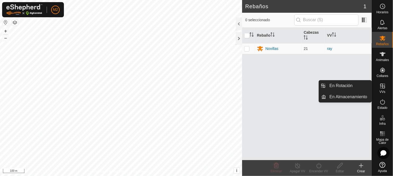
click at [322, 82] on es-virtualpaddocks-svg-icon at bounding box center [383, 86] width 10 height 8
click at [322, 87] on icon at bounding box center [383, 86] width 6 height 6
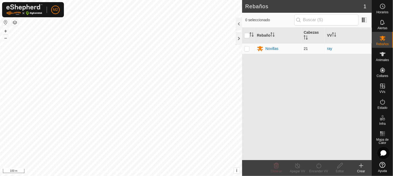
click at [245, 48] on p-checkbox at bounding box center [246, 48] width 5 height 4
checkbox input "true"
click at [322, 144] on icon at bounding box center [340, 165] width 7 height 6
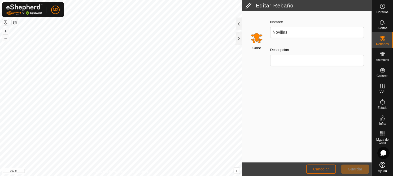
click at [312, 144] on button "Cancelar" at bounding box center [321, 169] width 30 height 9
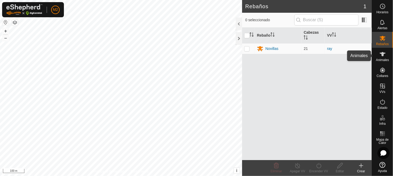
click at [322, 54] on icon at bounding box center [383, 54] width 6 height 6
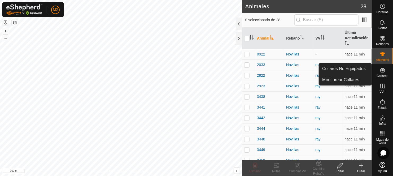
click at [322, 77] on span "Collares" at bounding box center [383, 75] width 12 height 3
click at [322, 71] on icon at bounding box center [383, 70] width 5 height 5
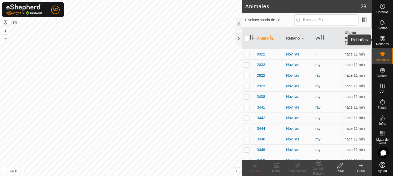
click at [322, 42] on span "Rebaños" at bounding box center [382, 43] width 13 height 3
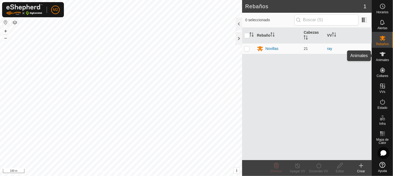
click at [322, 59] on span "Animales" at bounding box center [382, 59] width 13 height 3
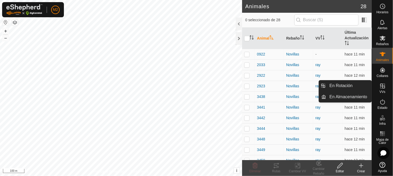
click at [322, 86] on icon at bounding box center [383, 86] width 6 height 6
click at [322, 85] on icon at bounding box center [383, 86] width 5 height 5
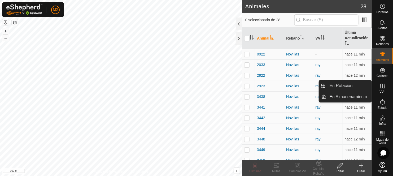
click at [322, 85] on icon at bounding box center [383, 86] width 6 height 6
click at [322, 82] on link "En Rotación" at bounding box center [349, 85] width 45 height 11
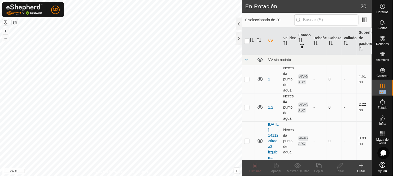
checkbox input "true"
click at [317, 144] on icon at bounding box center [318, 165] width 5 height 5
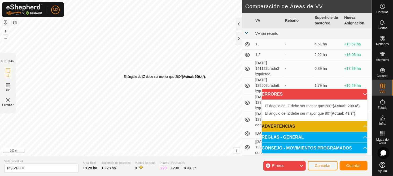
click at [124, 74] on div "El [PERSON_NAME] de IZ debe ser menor que 280° (Actual: 299.4°) ." at bounding box center [165, 76] width 82 height 5
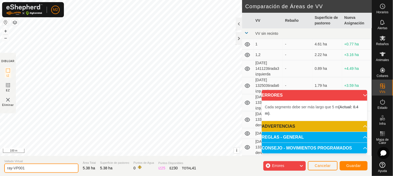
click at [27, 144] on input "ray-VP001" at bounding box center [41, 167] width 74 height 9
type input "r"
type input "001"
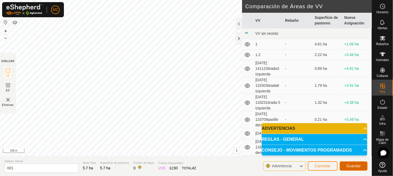
click at [322, 144] on span "Guardar" at bounding box center [354, 166] width 15 height 4
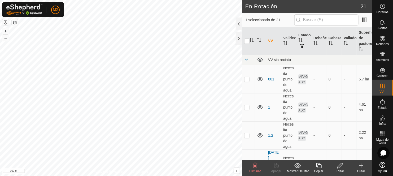
checkbox input "false"
checkbox input "true"
checkbox input "false"
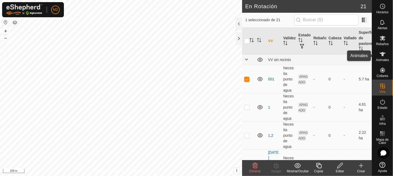
click at [322, 56] on icon at bounding box center [383, 54] width 6 height 4
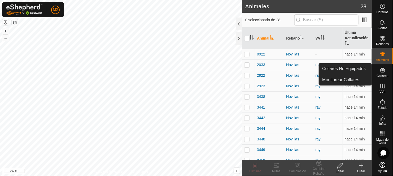
click at [322, 70] on icon at bounding box center [383, 70] width 5 height 5
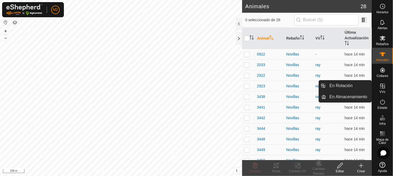
click at [322, 87] on icon at bounding box center [383, 86] width 6 height 6
click at [322, 84] on link "En Rotación" at bounding box center [349, 85] width 45 height 11
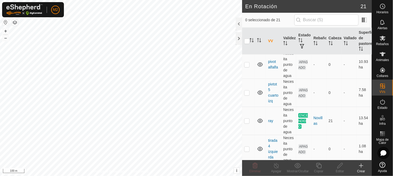
scroll to position [585, 0]
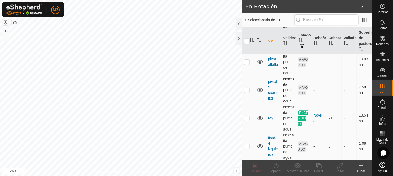
click at [247, 89] on p-checkbox at bounding box center [246, 90] width 5 height 4
click at [245, 89] on p-checkbox at bounding box center [246, 90] width 5 height 4
click at [255, 144] on icon at bounding box center [255, 165] width 5 height 5
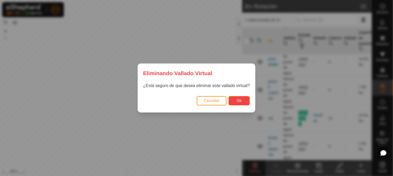
click at [233, 101] on button "Ok" at bounding box center [239, 100] width 21 height 9
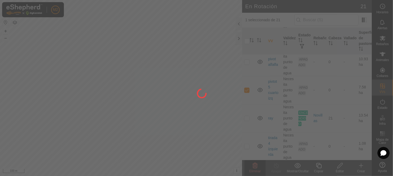
checkbox input "false"
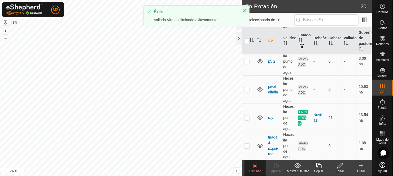
scroll to position [0, 0]
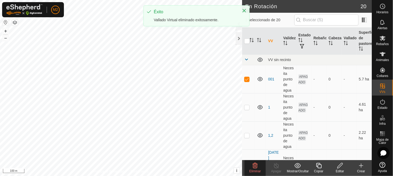
checkbox input "false"
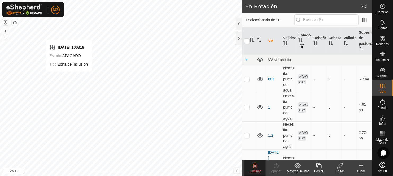
checkbox input "false"
checkbox input "true"
click at [256, 144] on icon at bounding box center [255, 165] width 6 height 6
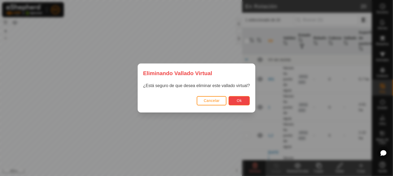
click at [239, 100] on span "Ok" at bounding box center [239, 100] width 5 height 4
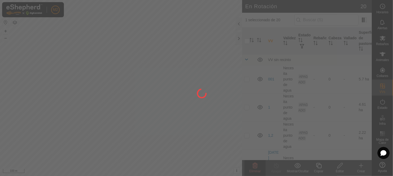
checkbox input "false"
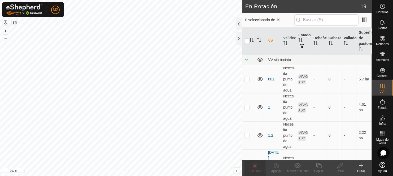
checkbox input "true"
click at [254, 144] on icon at bounding box center [255, 165] width 6 height 6
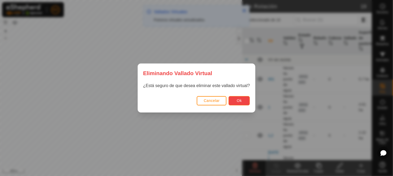
click at [235, 100] on button "Ok" at bounding box center [239, 100] width 21 height 9
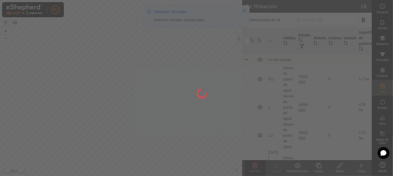
checkbox input "false"
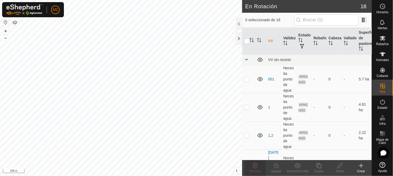
checkbox input "true"
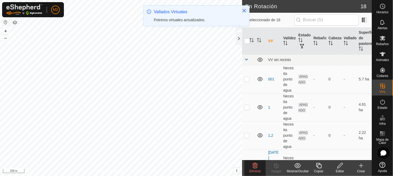
click at [254, 144] on icon at bounding box center [255, 165] width 6 height 6
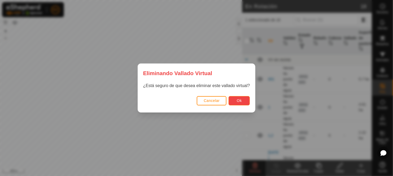
click at [235, 99] on button "Ok" at bounding box center [239, 100] width 21 height 9
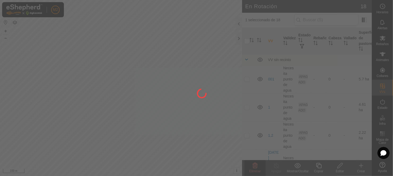
checkbox input "false"
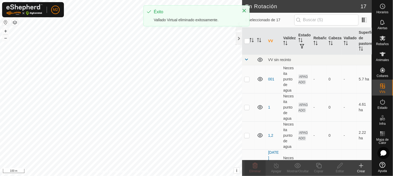
checkbox input "true"
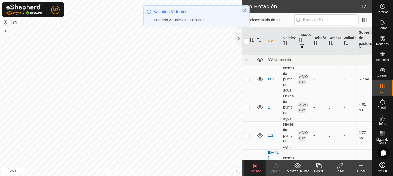
click at [254, 144] on icon at bounding box center [255, 165] width 6 height 6
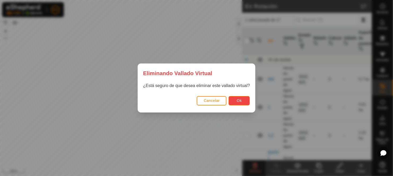
click at [242, 98] on button "Ok" at bounding box center [239, 100] width 21 height 9
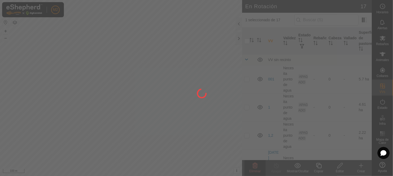
checkbox input "false"
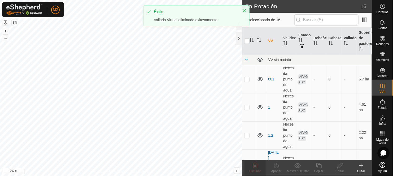
checkbox input "true"
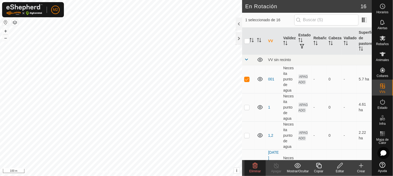
checkbox input "false"
click at [255, 144] on icon at bounding box center [255, 165] width 5 height 5
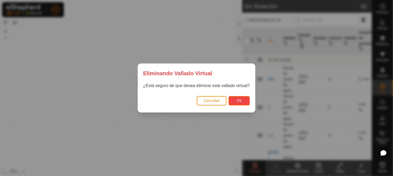
click at [232, 97] on button "Ok" at bounding box center [239, 100] width 21 height 9
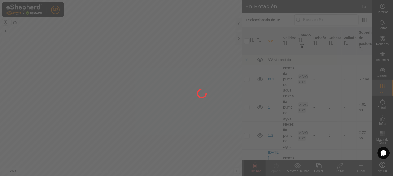
checkbox input "false"
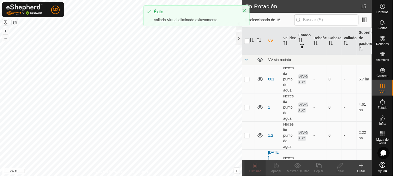
checkbox input "true"
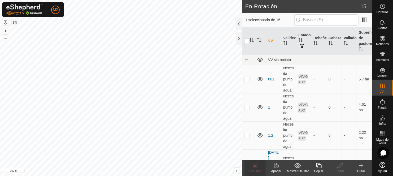
checkbox input "true"
checkbox input "false"
click at [257, 144] on icon at bounding box center [255, 165] width 5 height 5
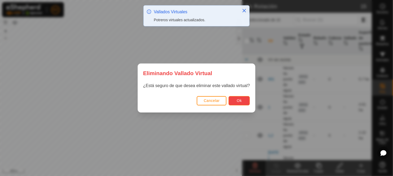
click at [238, 98] on button "Ok" at bounding box center [239, 100] width 21 height 9
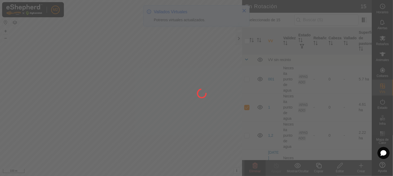
checkbox input "false"
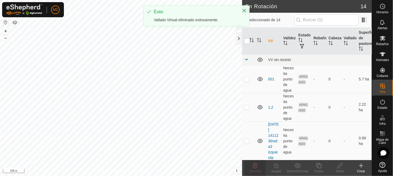
checkbox input "true"
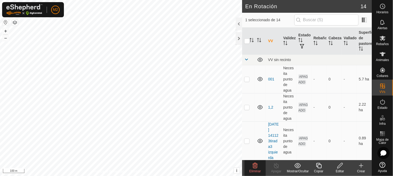
click at [254, 144] on div "Eliminar" at bounding box center [255, 171] width 21 height 5
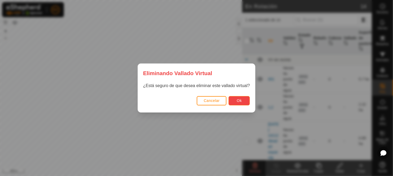
click at [234, 97] on button "Ok" at bounding box center [239, 100] width 21 height 9
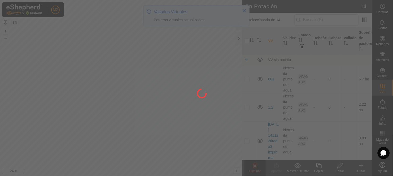
checkbox input "false"
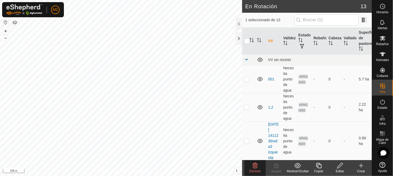
click at [257, 144] on span "Eliminar" at bounding box center [254, 171] width 11 height 4
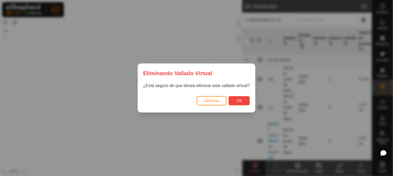
click at [239, 102] on span "Ok" at bounding box center [239, 100] width 5 height 4
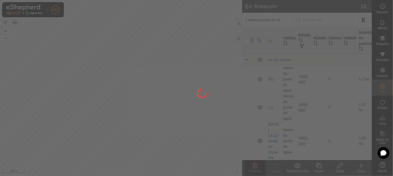
checkbox input "false"
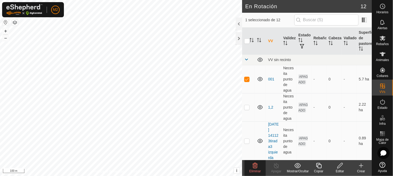
checkbox input "true"
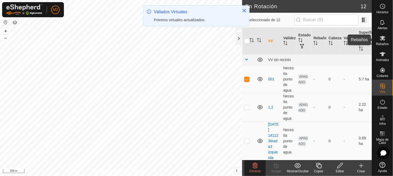
click at [322, 45] on span "Rebaños" at bounding box center [382, 43] width 13 height 3
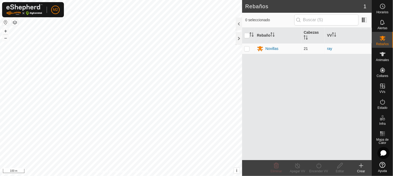
click at [247, 49] on p-checkbox at bounding box center [246, 48] width 5 height 4
checkbox input "true"
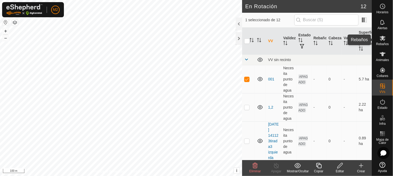
click at [322, 42] on span "Rebaños" at bounding box center [382, 43] width 13 height 3
click at [277, 144] on icon at bounding box center [276, 165] width 7 height 6
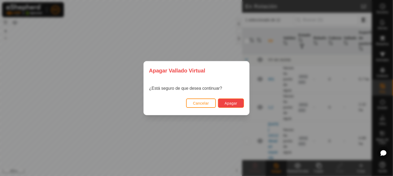
click at [231, 102] on span "Apagar" at bounding box center [231, 103] width 13 height 4
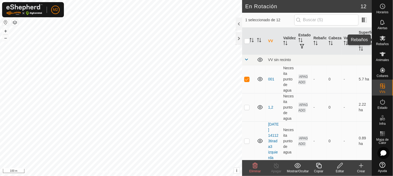
click at [322, 41] on icon at bounding box center [383, 38] width 6 height 6
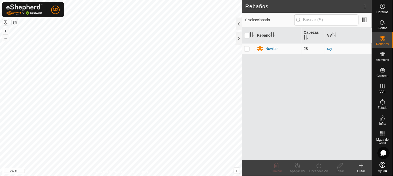
click at [245, 49] on p-checkbox at bounding box center [246, 48] width 5 height 4
checkbox input "true"
click at [318, 144] on icon at bounding box center [319, 165] width 7 height 6
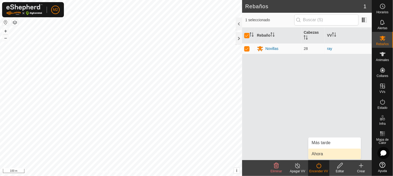
click at [316, 144] on link "Ahora" at bounding box center [335, 154] width 53 height 11
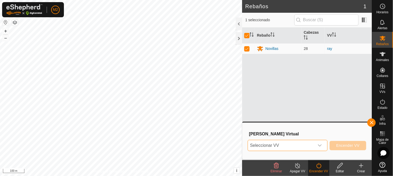
click at [291, 142] on span "Seleccionar VV" at bounding box center [281, 145] width 67 height 11
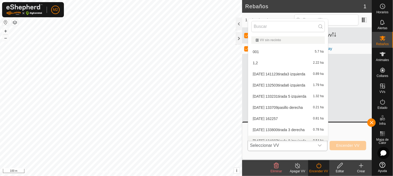
scroll to position [6, 0]
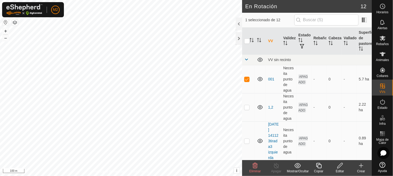
click at [322, 144] on icon at bounding box center [340, 165] width 7 height 6
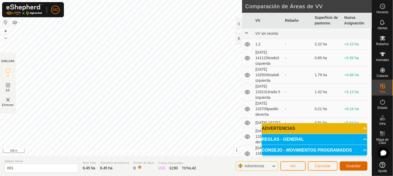
click at [322, 144] on span "Guardar" at bounding box center [354, 166] width 15 height 4
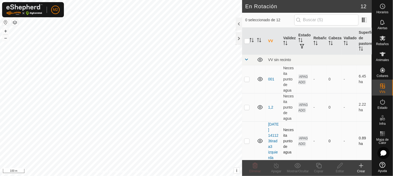
checkbox input "true"
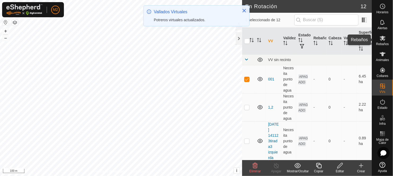
click at [322, 41] on icon at bounding box center [383, 38] width 6 height 6
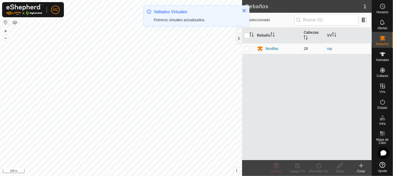
click at [247, 47] on p-checkbox at bounding box center [246, 48] width 5 height 4
checkbox input "true"
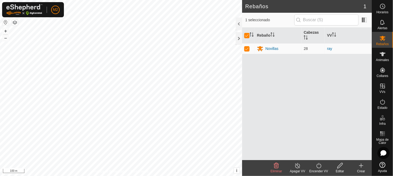
click at [319, 144] on icon at bounding box center [319, 165] width 5 height 5
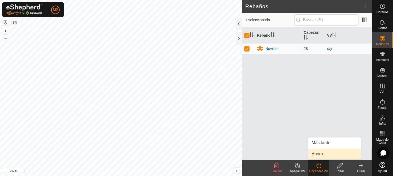
click at [318, 144] on link "Ahora" at bounding box center [335, 154] width 53 height 11
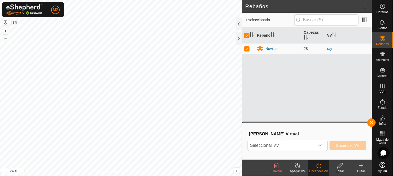
click at [256, 144] on span "Seleccionar VV" at bounding box center [281, 145] width 67 height 11
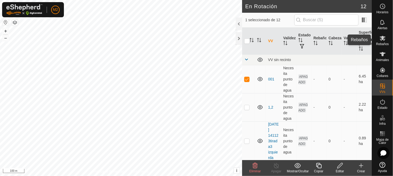
click at [322, 38] on icon at bounding box center [383, 38] width 6 height 6
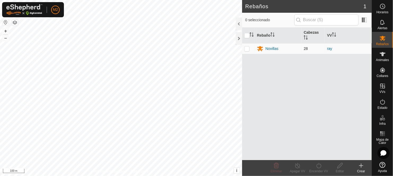
click at [244, 47] on p-tablecheckbox at bounding box center [246, 48] width 5 height 4
checkbox input "true"
click at [319, 144] on icon at bounding box center [319, 165] width 7 height 6
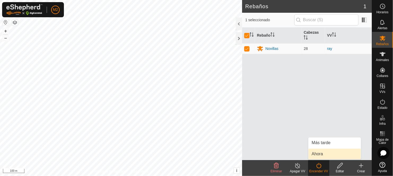
click at [318, 144] on link "Ahora" at bounding box center [335, 154] width 53 height 11
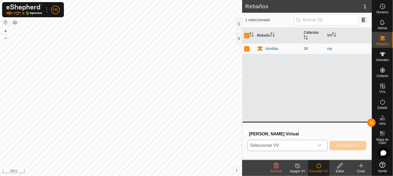
click at [278, 144] on span "Seleccionar VV" at bounding box center [281, 145] width 67 height 11
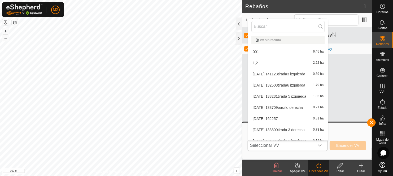
scroll to position [6, 0]
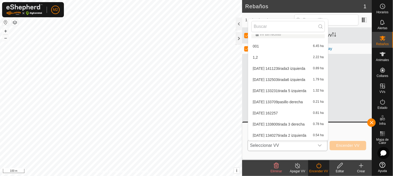
click at [279, 47] on li "001 6.45 ha" at bounding box center [288, 46] width 80 height 11
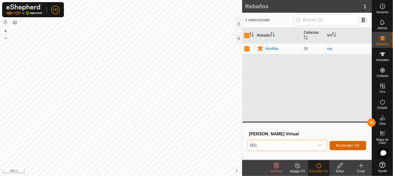
click at [322, 142] on button "Encender VV" at bounding box center [348, 145] width 37 height 9
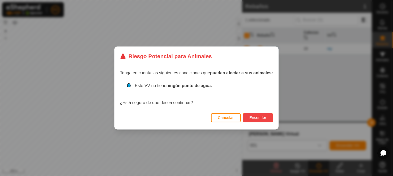
click at [251, 115] on span "Encender" at bounding box center [258, 117] width 17 height 4
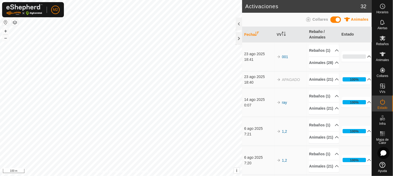
click at [322, 61] on p-accordion-header "0%" at bounding box center [357, 56] width 30 height 11
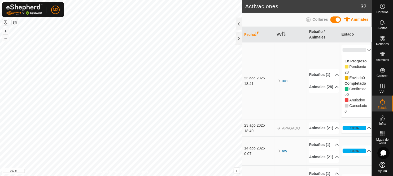
click at [322, 58] on div "En Progreso Pendiente 28 Enviado 0 Completado Confirmado 0 Anulado 0 Cancelado 0" at bounding box center [357, 86] width 30 height 62
click at [322, 51] on p-accordion-header "0%" at bounding box center [357, 50] width 30 height 11
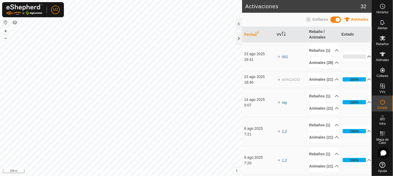
click at [322, 62] on p-accordion-header "0%" at bounding box center [357, 56] width 30 height 11
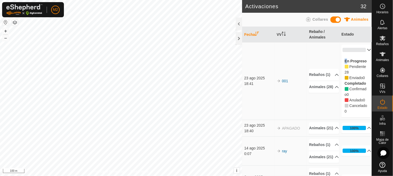
click at [322, 49] on p-accordion-header "0%" at bounding box center [357, 50] width 30 height 11
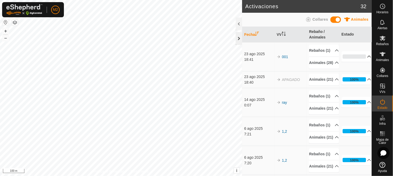
click at [237, 39] on div at bounding box center [239, 38] width 6 height 13
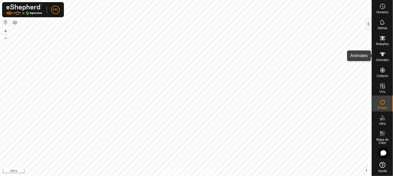
click at [322, 51] on es-animals-svg-icon at bounding box center [383, 54] width 10 height 8
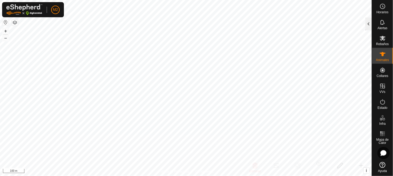
click at [322, 24] on div at bounding box center [369, 24] width 6 height 13
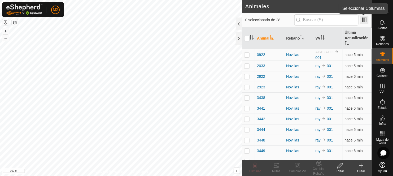
click at [322, 18] on span at bounding box center [364, 20] width 8 height 8
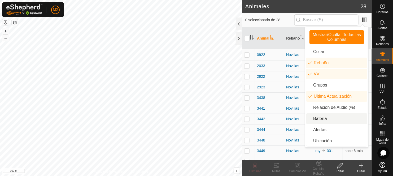
click at [322, 118] on li "Batería" at bounding box center [336, 118] width 61 height 11
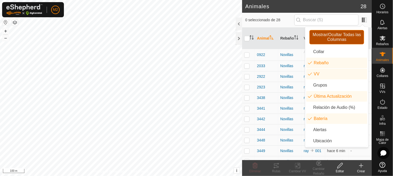
click at [322, 35] on span "Mostrar/Ocultar Todas las Columnas" at bounding box center [337, 37] width 50 height 10
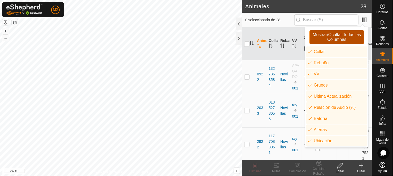
click at [322, 35] on span "Mostrar/Ocultar Todas las Columnas" at bounding box center [337, 37] width 50 height 10
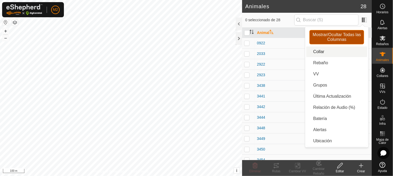
click at [322, 38] on span "Mostrar/Ocultar Todas las Columnas" at bounding box center [337, 37] width 50 height 10
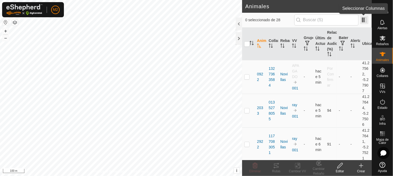
click at [322, 19] on span at bounding box center [364, 20] width 8 height 8
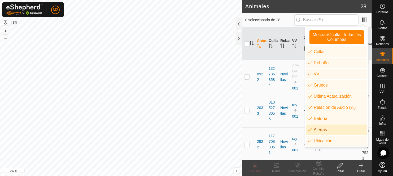
click at [310, 131] on li "Alertas" at bounding box center [336, 129] width 61 height 11
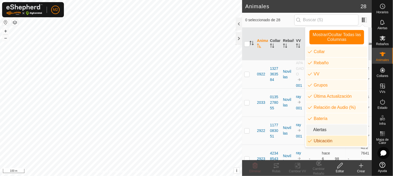
click at [309, 141] on li "Ubicación" at bounding box center [336, 141] width 61 height 11
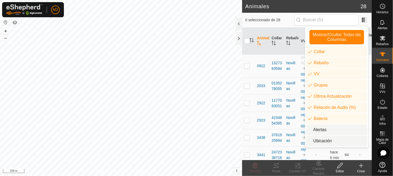
click at [309, 141] on li "Ubicación" at bounding box center [336, 141] width 61 height 11
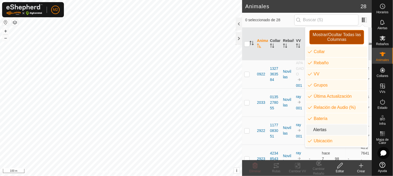
click at [322, 41] on span "Mostrar/Ocultar Todas las Columnas" at bounding box center [337, 37] width 50 height 10
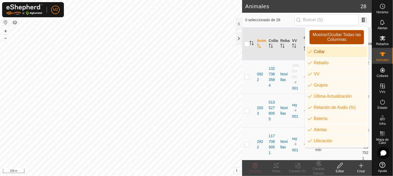
click at [322, 38] on span "Mostrar/Ocultar Todas las Columnas" at bounding box center [337, 37] width 50 height 10
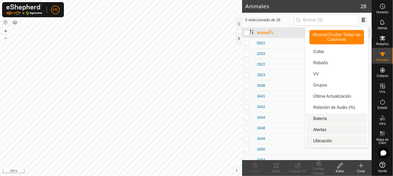
click at [322, 119] on li "Batería" at bounding box center [336, 118] width 61 height 11
click at [289, 60] on td "2922" at bounding box center [284, 64] width 59 height 11
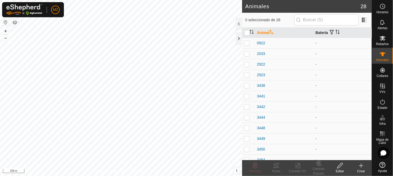
click at [317, 32] on th "Batería" at bounding box center [342, 33] width 59 height 10
click at [322, 31] on span "button" at bounding box center [332, 32] width 4 height 4
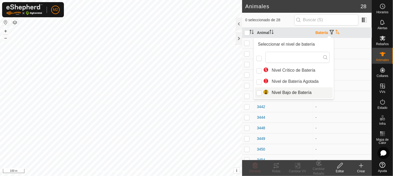
click at [289, 93] on li "Nivel Bajo de Batería" at bounding box center [294, 92] width 78 height 11
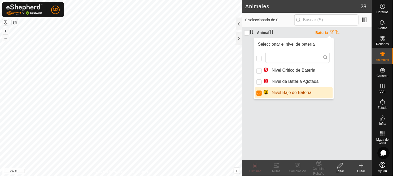
click at [289, 93] on li "Nivel Bajo de Batería" at bounding box center [294, 92] width 78 height 11
checkbox input "false"
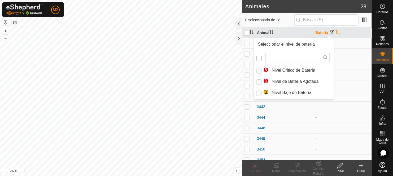
click at [258, 58] on input "checkbox" at bounding box center [259, 58] width 5 height 5
checkbox input "false"
checkbox input "true"
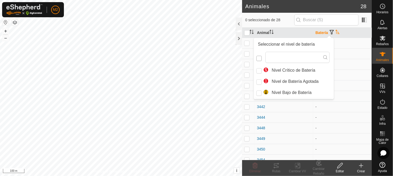
scroll to position [3, 3]
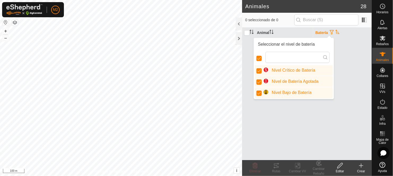
click at [322, 79] on div "Animal Batería" at bounding box center [307, 94] width 130 height 132
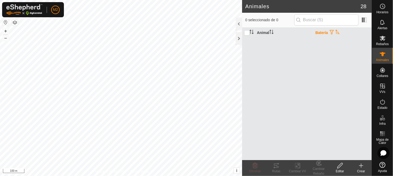
click at [319, 31] on th "Batería" at bounding box center [342, 33] width 59 height 10
click at [258, 29] on th "Animal" at bounding box center [284, 33] width 59 height 10
click at [247, 32] on input "checkbox" at bounding box center [246, 32] width 5 height 5
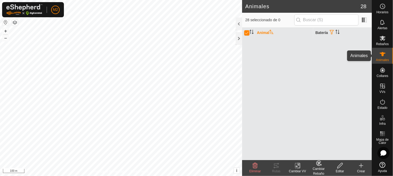
click at [322, 54] on div "Animales" at bounding box center [382, 56] width 21 height 16
click at [322, 31] on icon "Activar para ordenar" at bounding box center [336, 32] width 1 height 4
click at [322, 31] on icon "Activar para ordenar" at bounding box center [338, 32] width 4 height 4
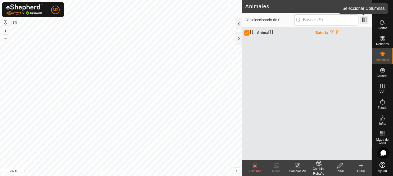
click at [322, 20] on span at bounding box center [364, 20] width 8 height 8
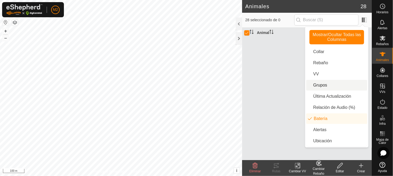
click at [311, 84] on li "Grupos" at bounding box center [336, 85] width 61 height 11
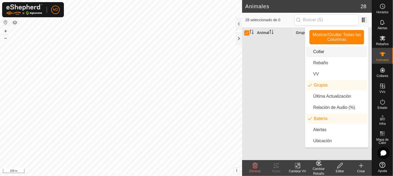
click at [308, 52] on li "Collar" at bounding box center [336, 51] width 61 height 11
click at [310, 61] on li "Rebaño" at bounding box center [336, 63] width 61 height 11
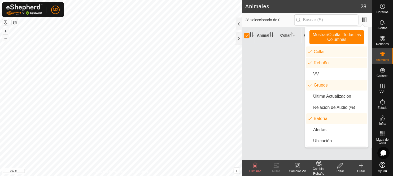
click at [275, 104] on div "Animal Collar Rebaño Grupos Batería" at bounding box center [307, 94] width 130 height 132
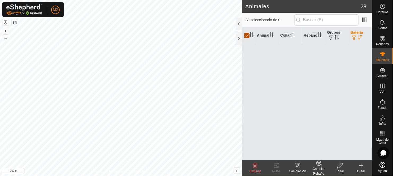
click at [246, 33] on input "checkbox" at bounding box center [246, 35] width 5 height 5
checkbox input "false"
click at [239, 40] on div at bounding box center [239, 38] width 6 height 13
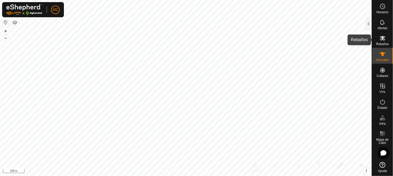
click at [322, 39] on icon at bounding box center [383, 38] width 6 height 6
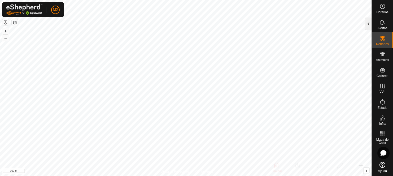
click at [322, 26] on div at bounding box center [369, 24] width 6 height 13
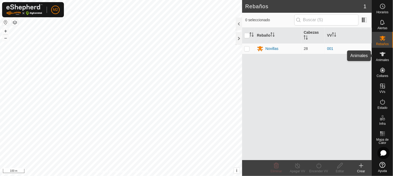
click at [322, 55] on icon at bounding box center [383, 54] width 6 height 6
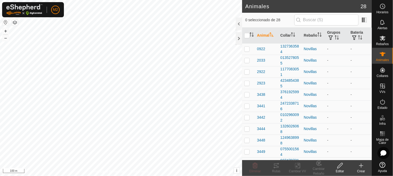
click at [322, 49] on td "-" at bounding box center [360, 48] width 23 height 11
click at [248, 33] on input "checkbox" at bounding box center [246, 35] width 5 height 5
checkbox input "true"
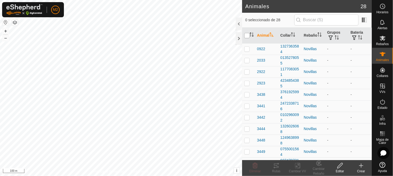
checkbox input "true"
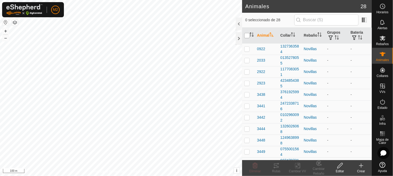
checkbox input "true"
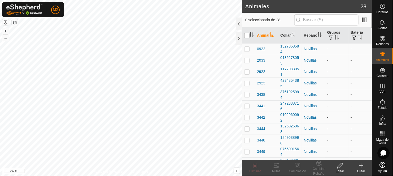
checkbox input "true"
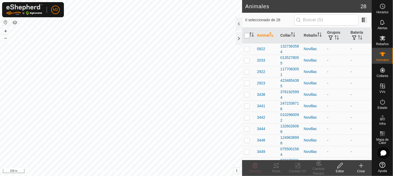
checkbox input "true"
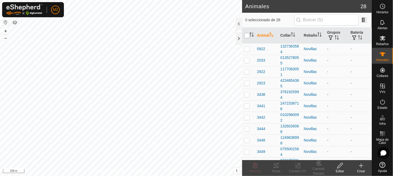
checkbox input "true"
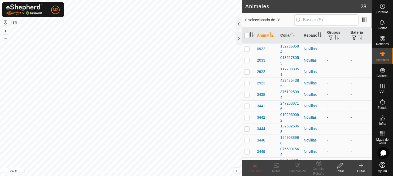
checkbox input "true"
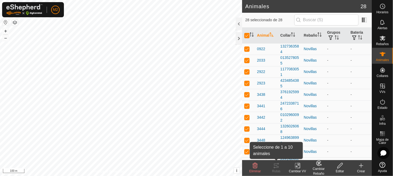
click at [278, 144] on div "Rutas" at bounding box center [276, 171] width 21 height 5
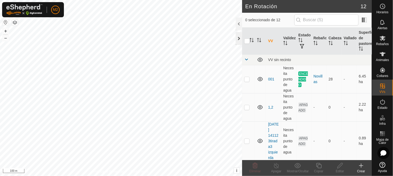
click at [237, 37] on div at bounding box center [239, 38] width 6 height 13
